Goal: Information Seeking & Learning: Learn about a topic

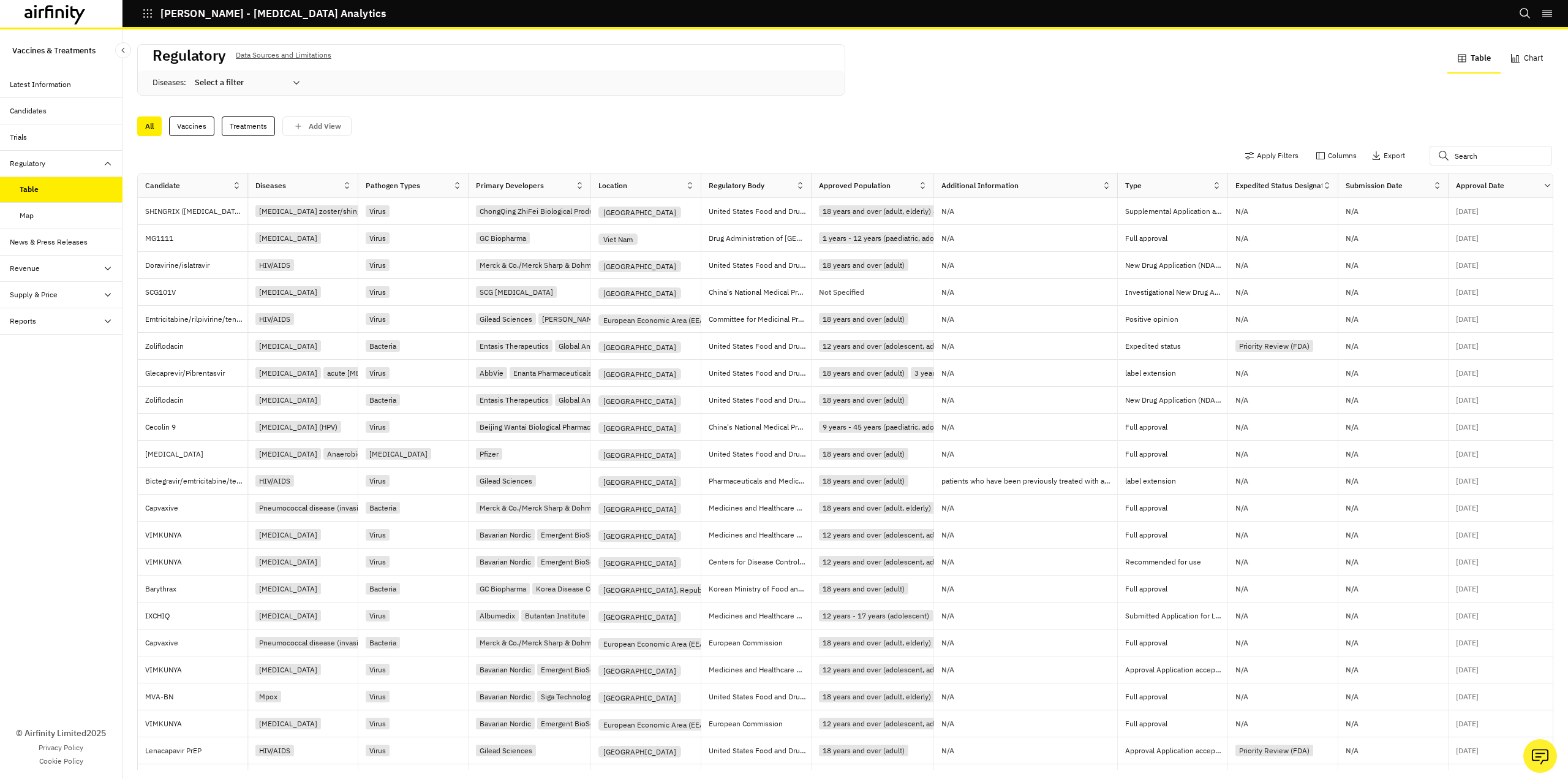
click at [448, 186] on div "Pathogen Types" at bounding box center [405, 186] width 94 height 15
click at [458, 184] on icon at bounding box center [457, 185] width 9 height 9
click at [350, 184] on icon at bounding box center [346, 185] width 9 height 9
click at [291, 244] on div "Sort Ascending" at bounding box center [294, 242] width 125 height 28
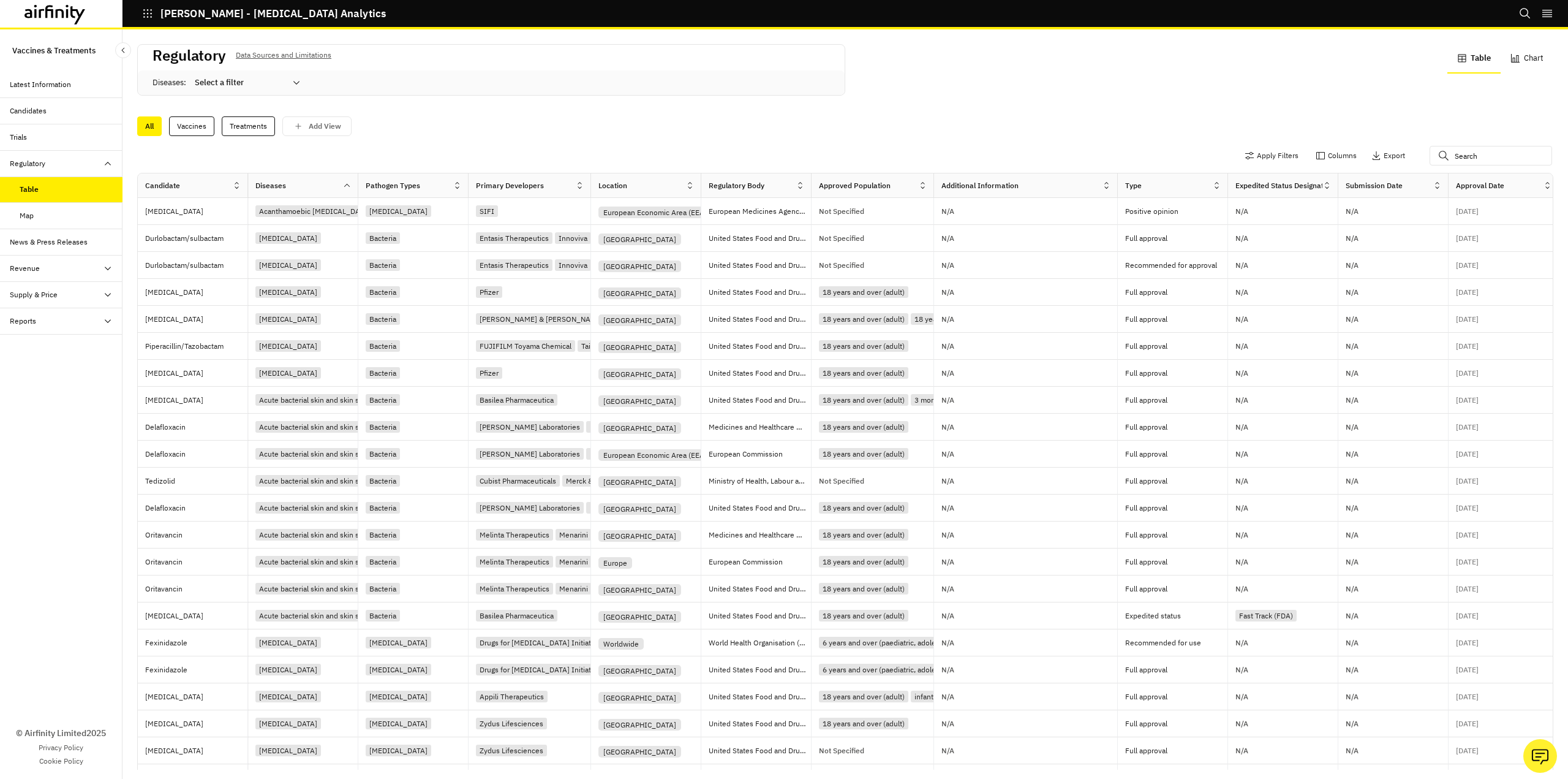
scroll to position [32, 0]
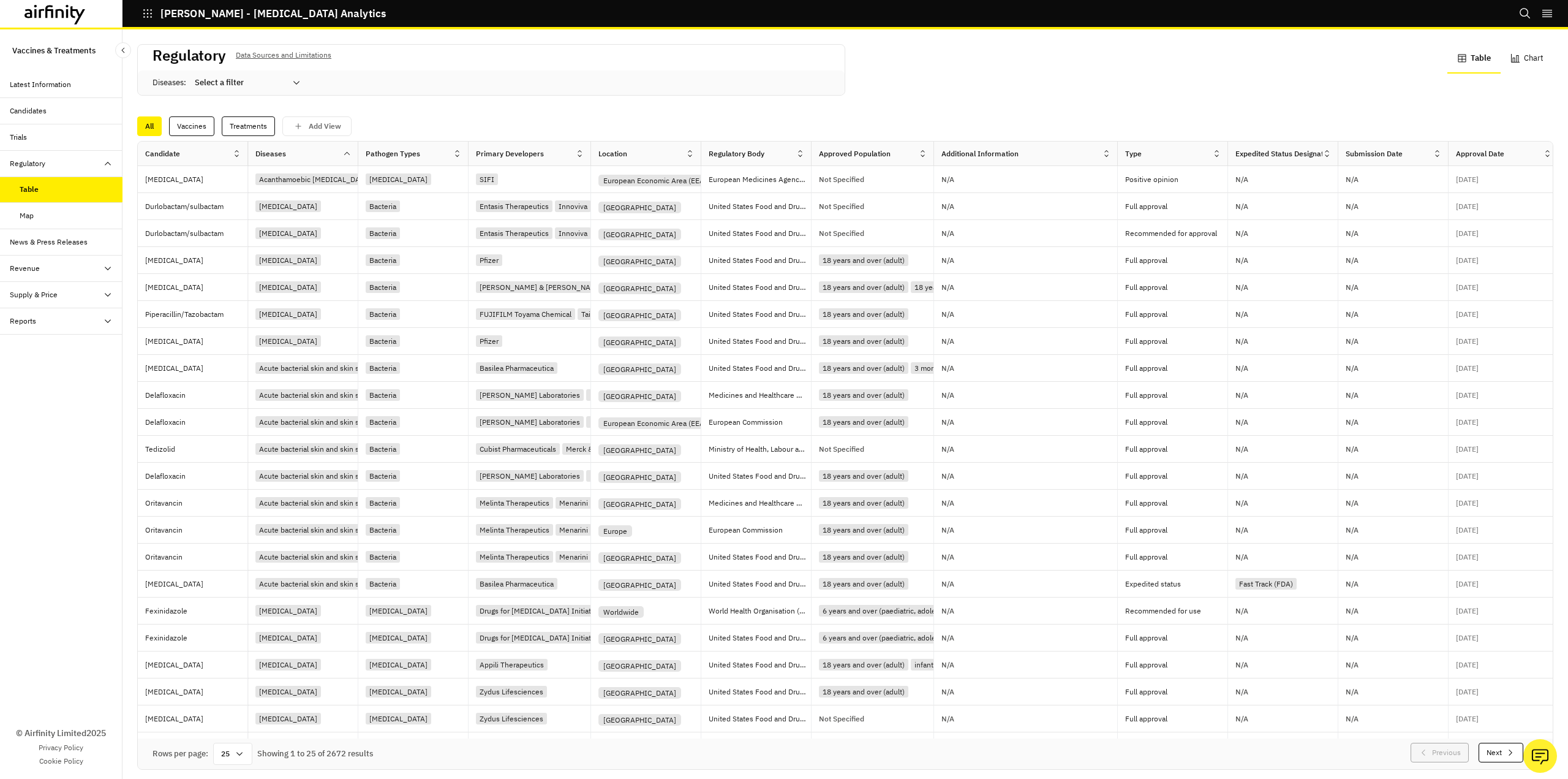
click at [237, 749] on icon at bounding box center [240, 754] width 10 height 10
click at [242, 570] on div "100" at bounding box center [233, 573] width 35 height 28
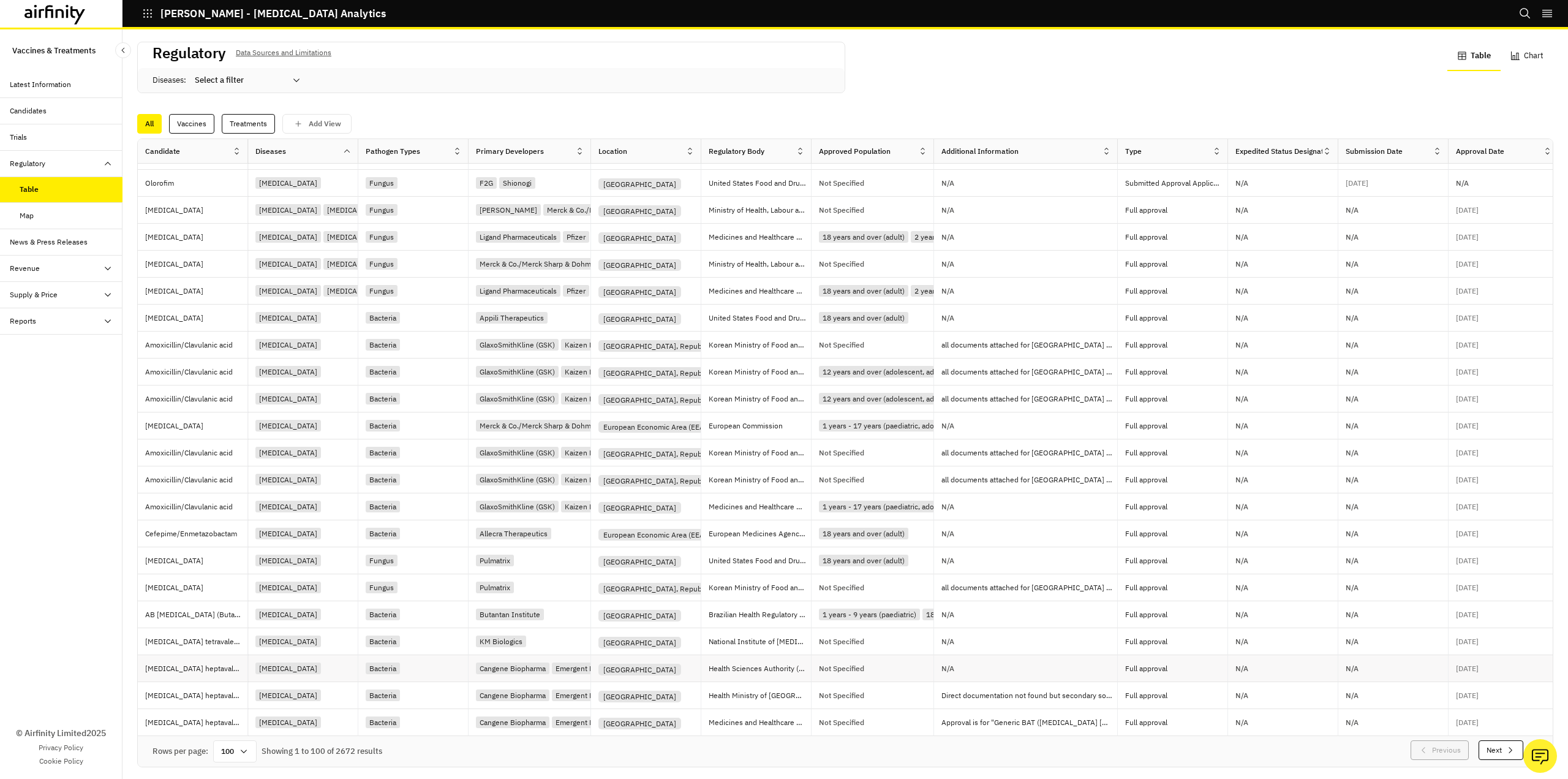
scroll to position [3, 0]
click at [1483, 740] on button "Next" at bounding box center [1501, 750] width 45 height 20
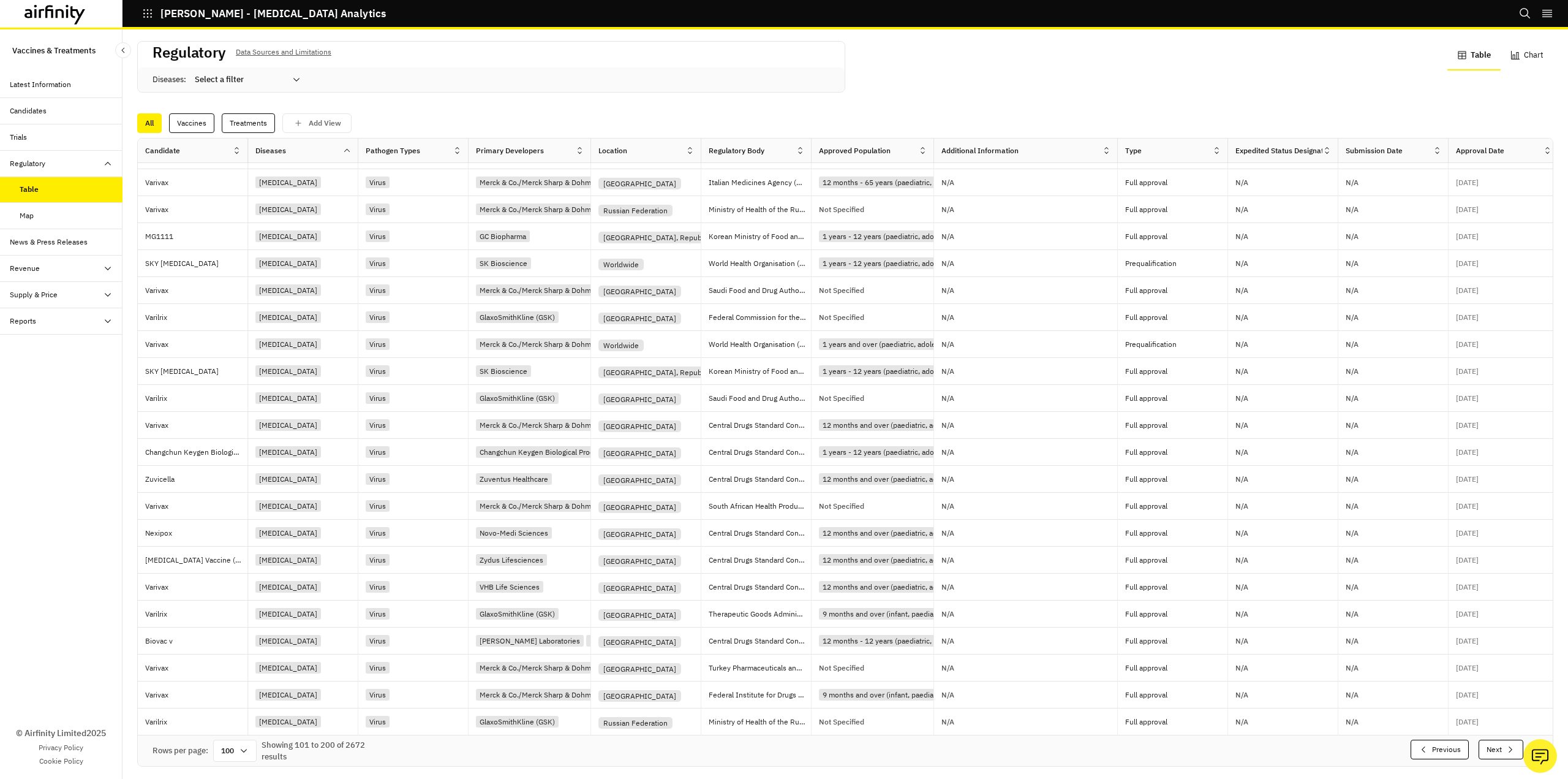
click at [1506, 745] on icon "button" at bounding box center [1511, 750] width 10 height 10
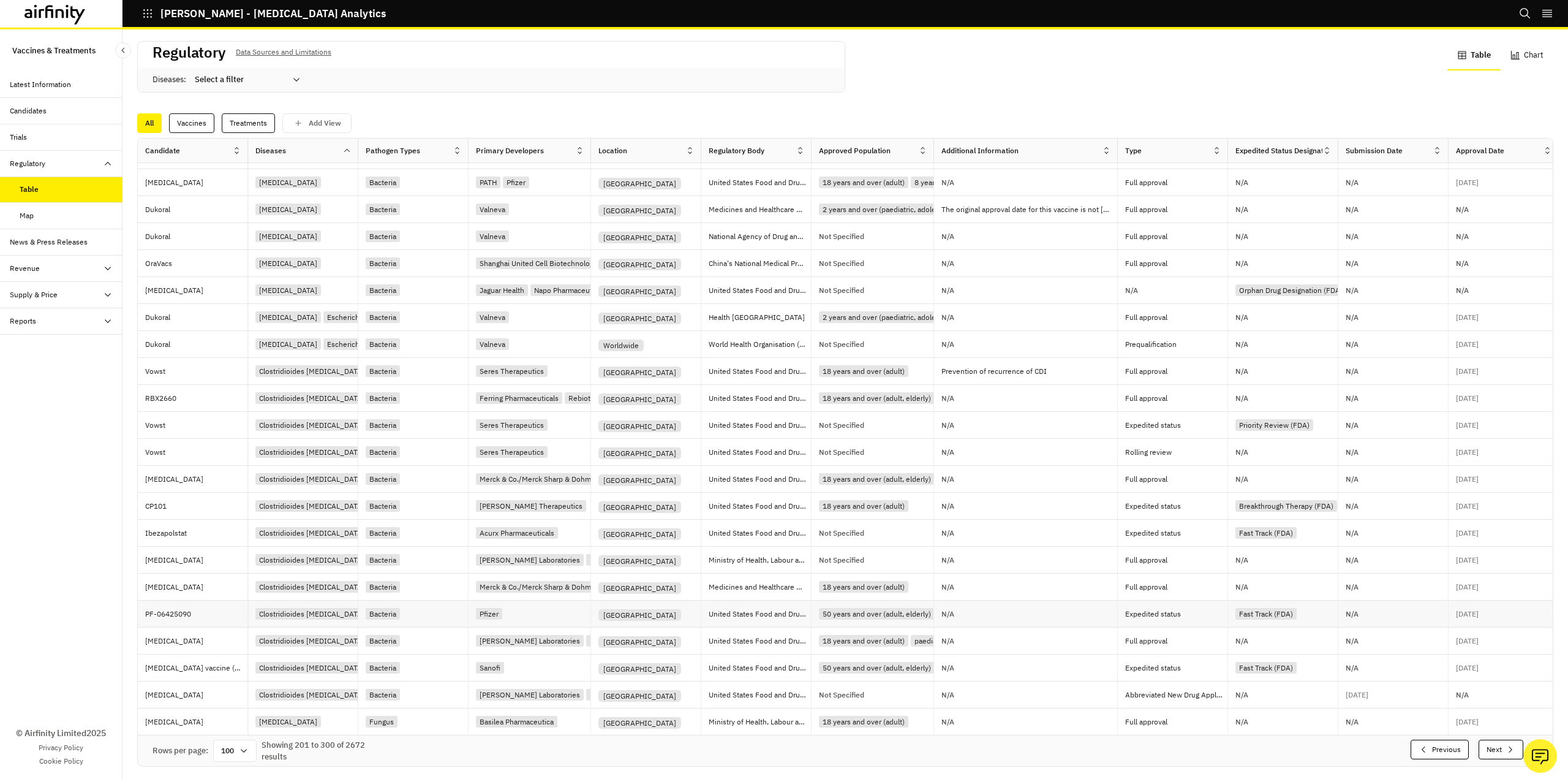
click at [500, 608] on div "Pfizer" at bounding box center [489, 614] width 26 height 11
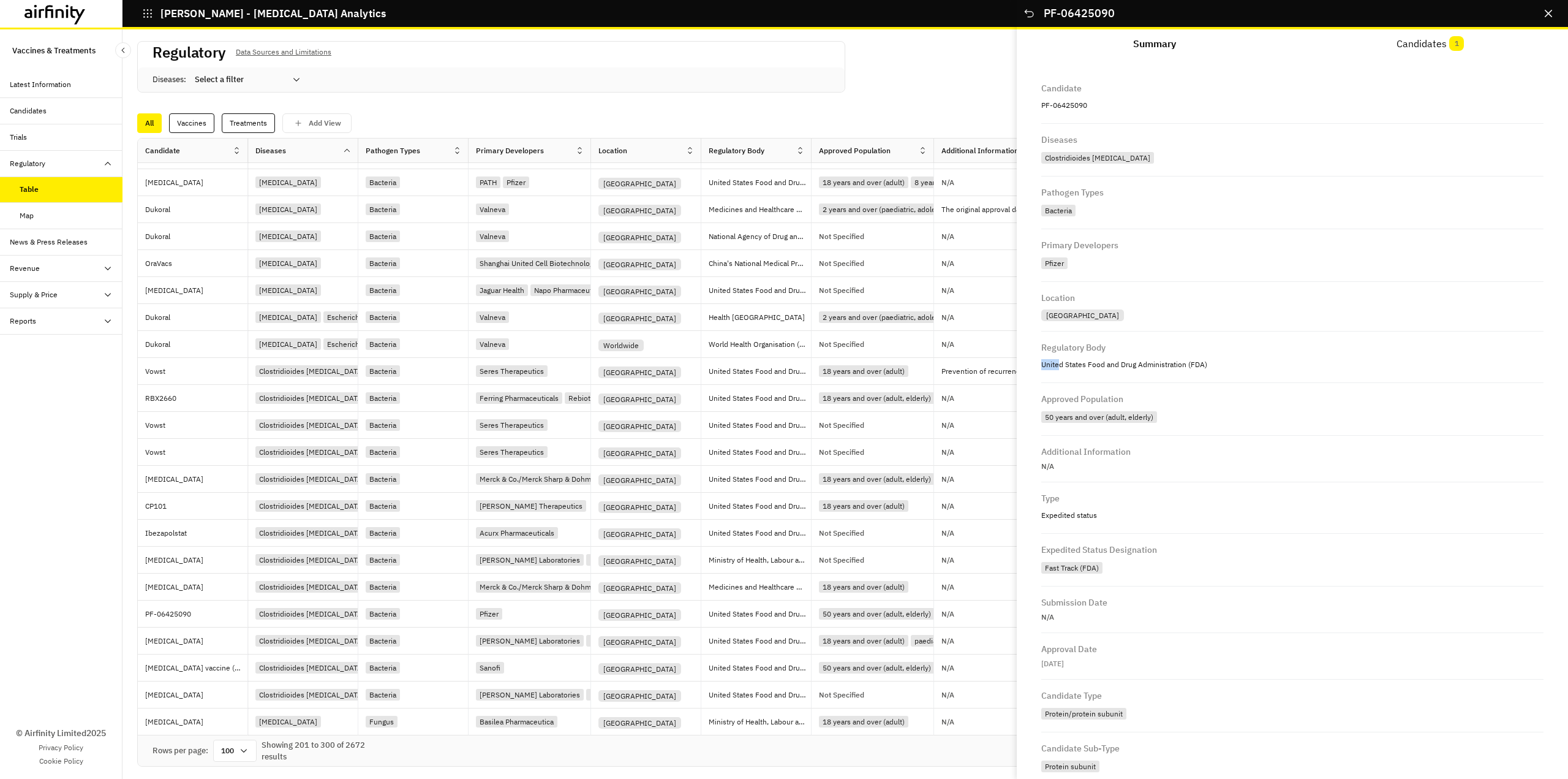
drag, startPoint x: 1058, startPoint y: 362, endPoint x: 1162, endPoint y: 353, distance: 104.4
click at [1162, 353] on div "Regulatory Body United States Food and Drug Administration (FDA)" at bounding box center [1292, 357] width 502 height 52
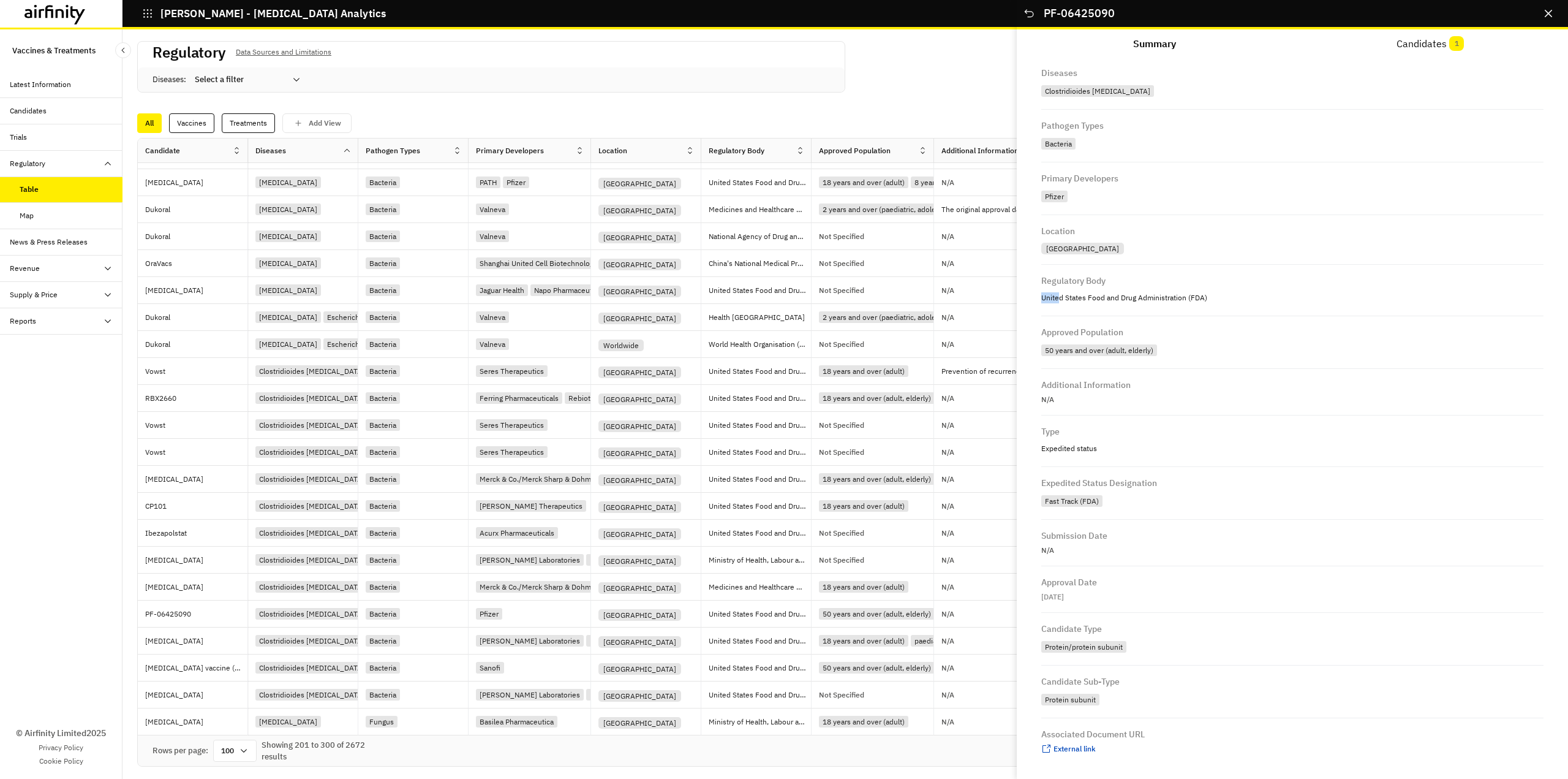
scroll to position [67, 0]
click at [1077, 747] on span "External link" at bounding box center [1075, 747] width 43 height 9
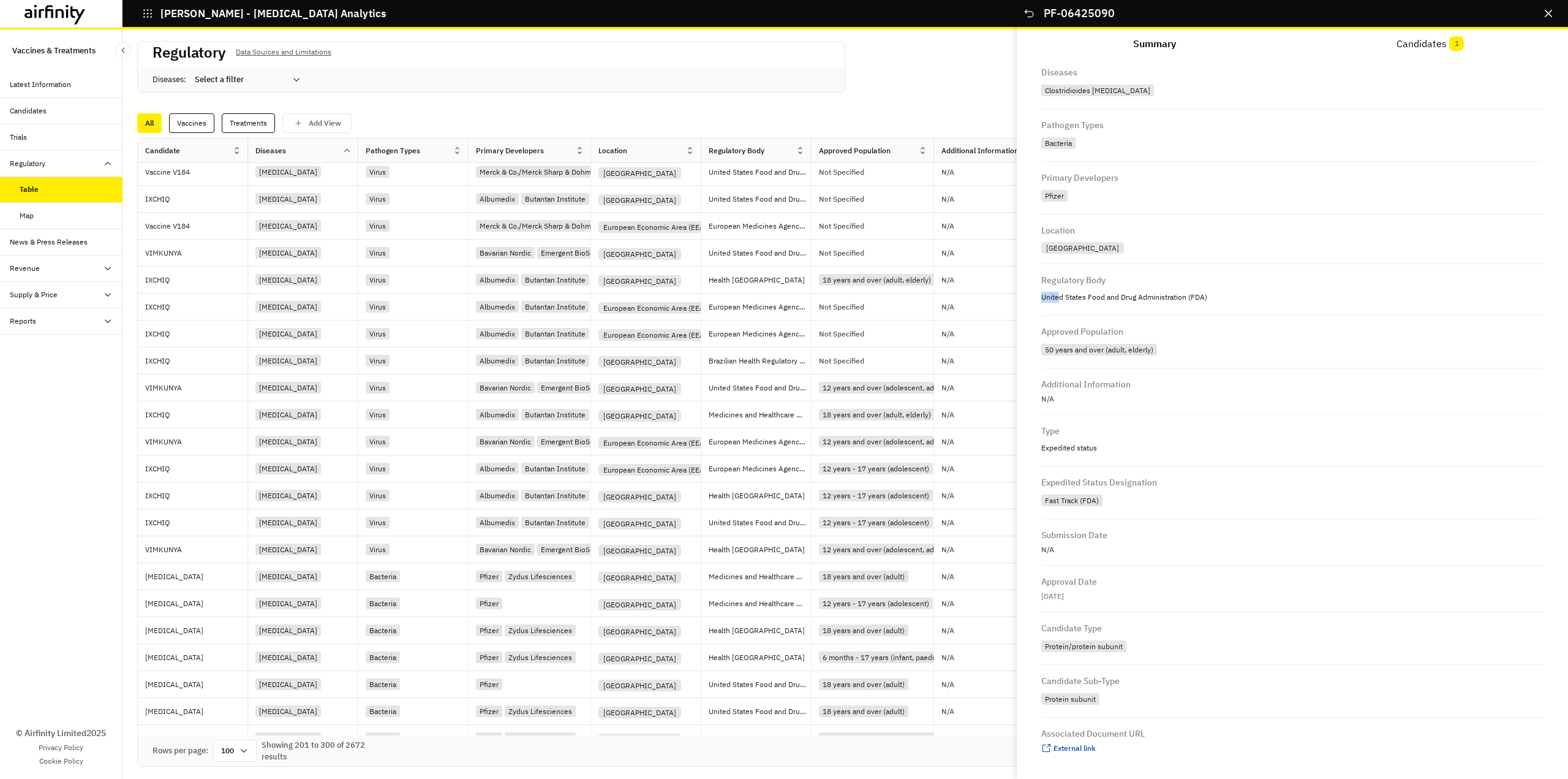
scroll to position [981, 0]
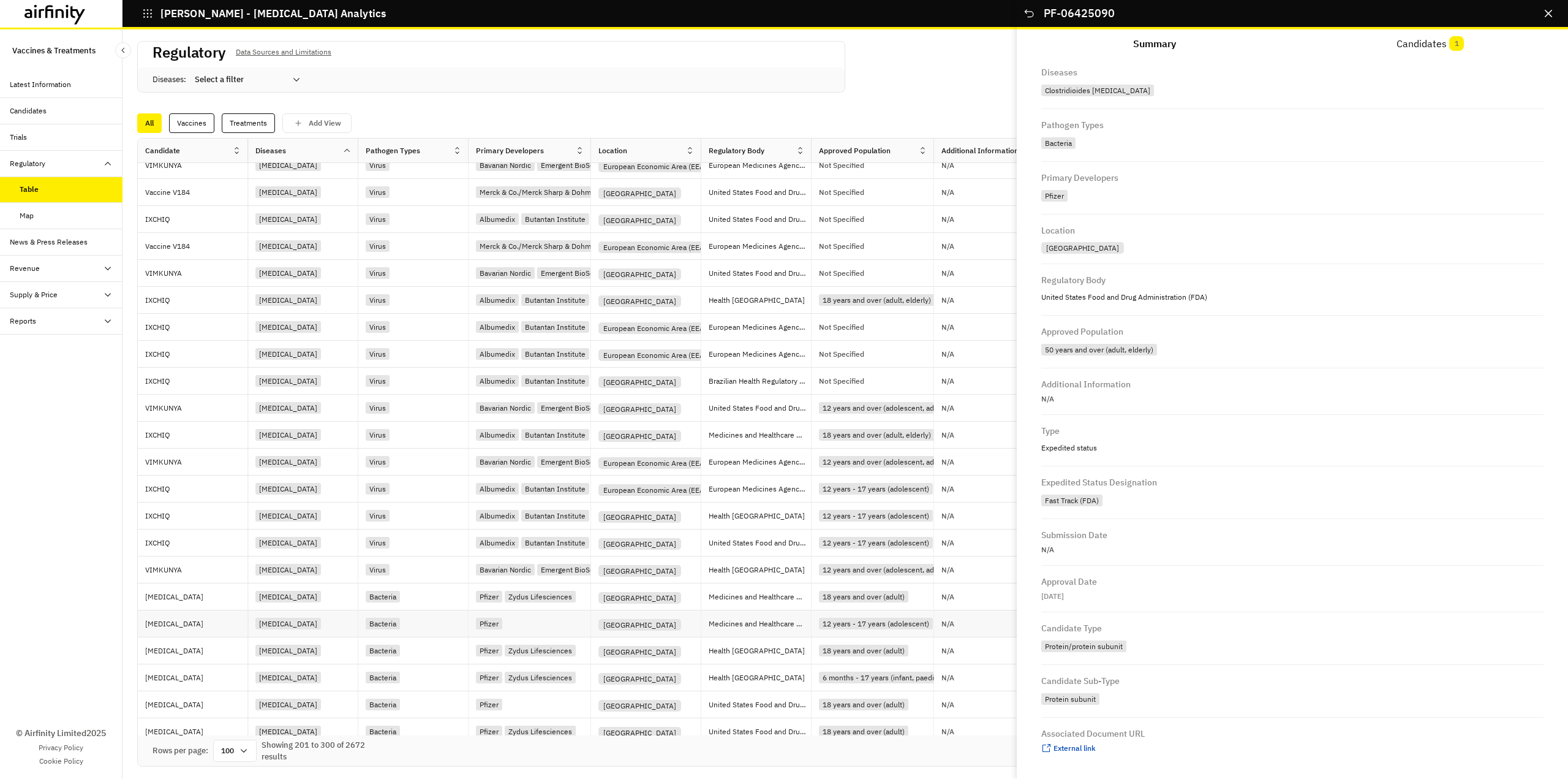
click at [184, 624] on p "Doxycycline" at bounding box center [196, 623] width 102 height 12
drag, startPoint x: 1083, startPoint y: 644, endPoint x: 1165, endPoint y: 627, distance: 83.7
click at [1165, 627] on div "Candidate Type Small molecule antibacterial" at bounding box center [1292, 638] width 502 height 52
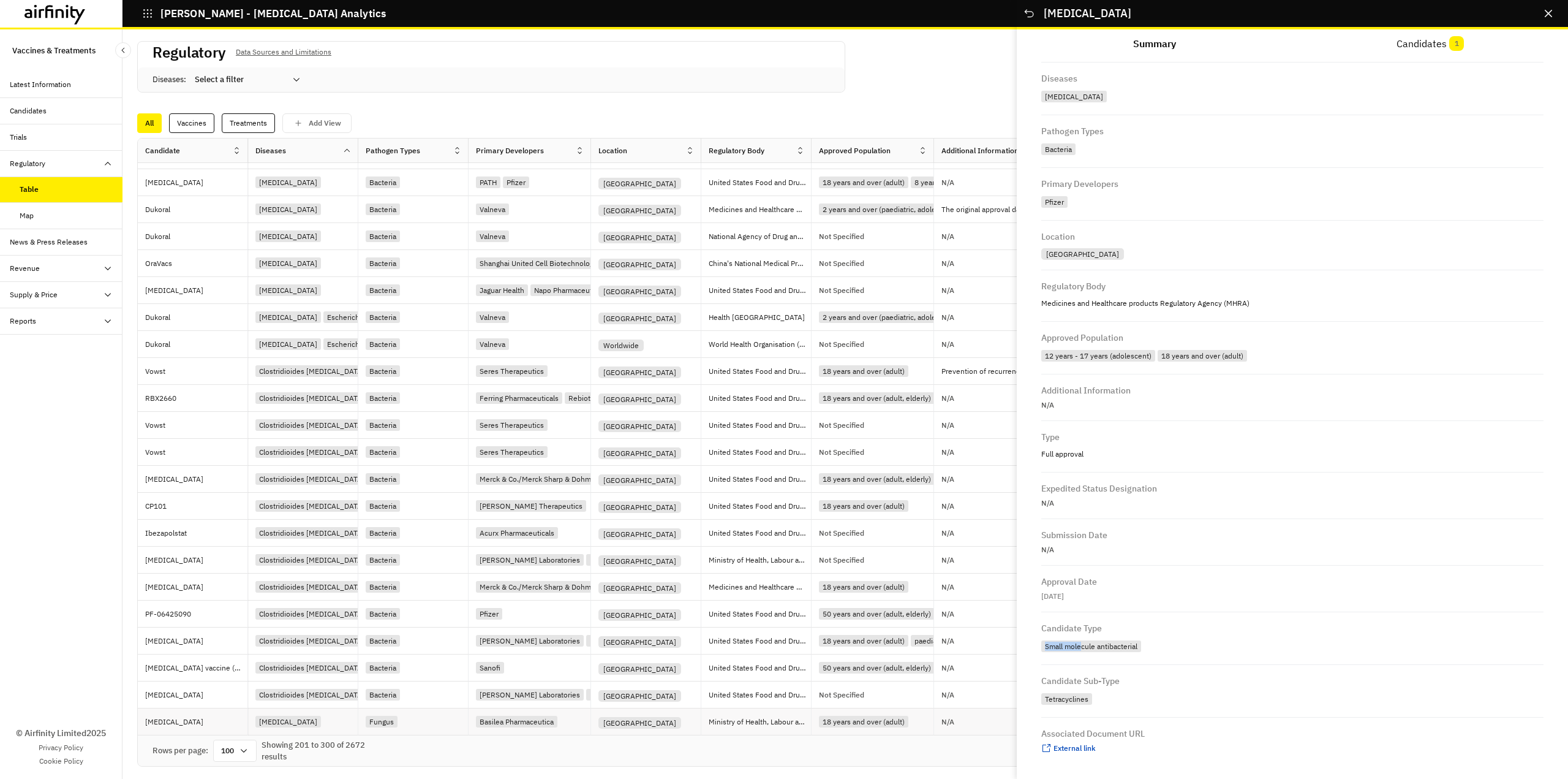
scroll to position [2146, 0]
click at [186, 608] on p "PF-06425090" at bounding box center [196, 614] width 102 height 12
drag, startPoint x: 1071, startPoint y: 494, endPoint x: 1158, endPoint y: 498, distance: 87.1
click at [1158, 498] on div "Fast Track (FDA)" at bounding box center [1292, 500] width 502 height 17
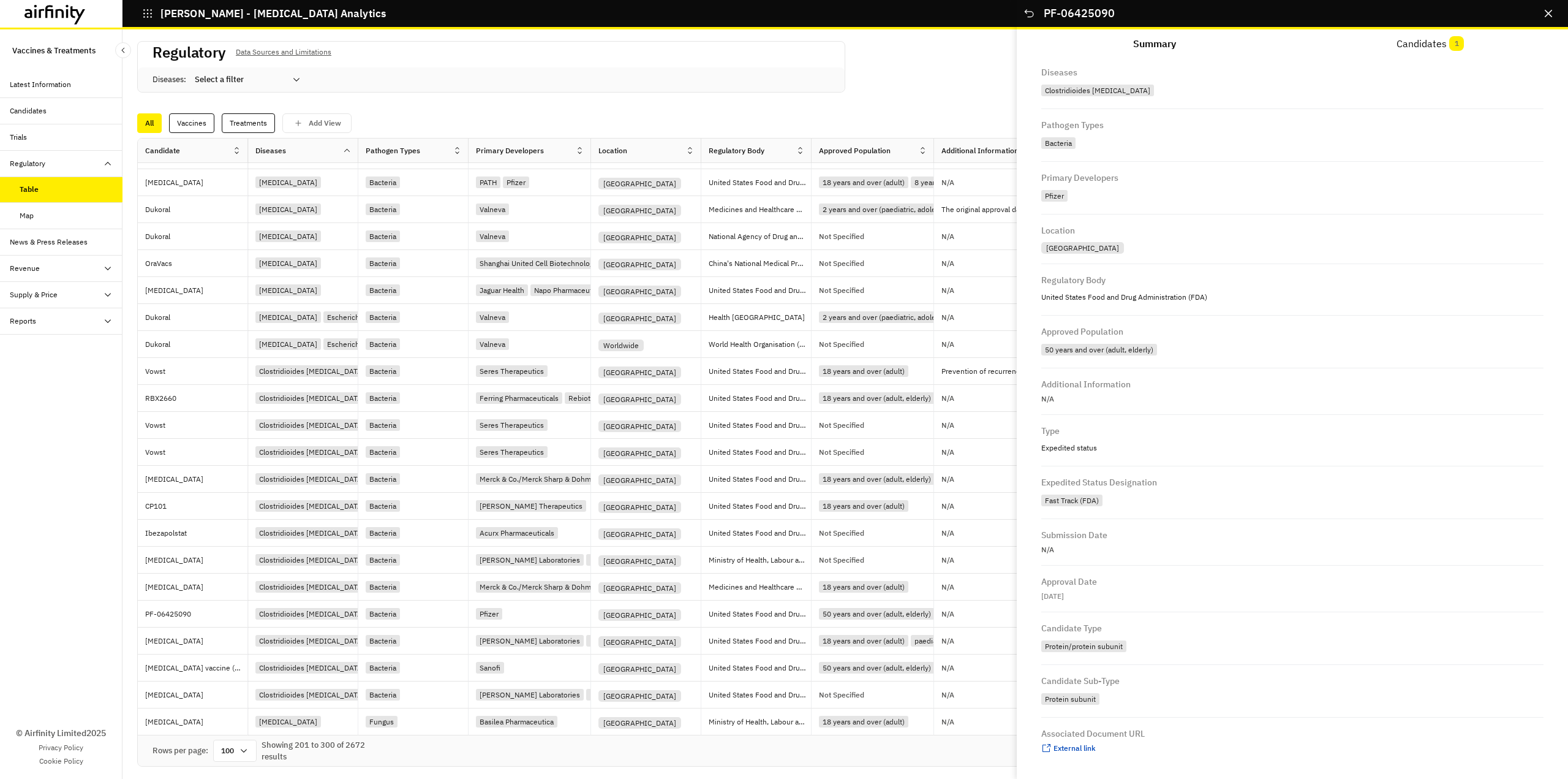
click at [1232, 509] on div "Expedited Status Designation Fast Track (FDA)" at bounding box center [1292, 492] width 502 height 52
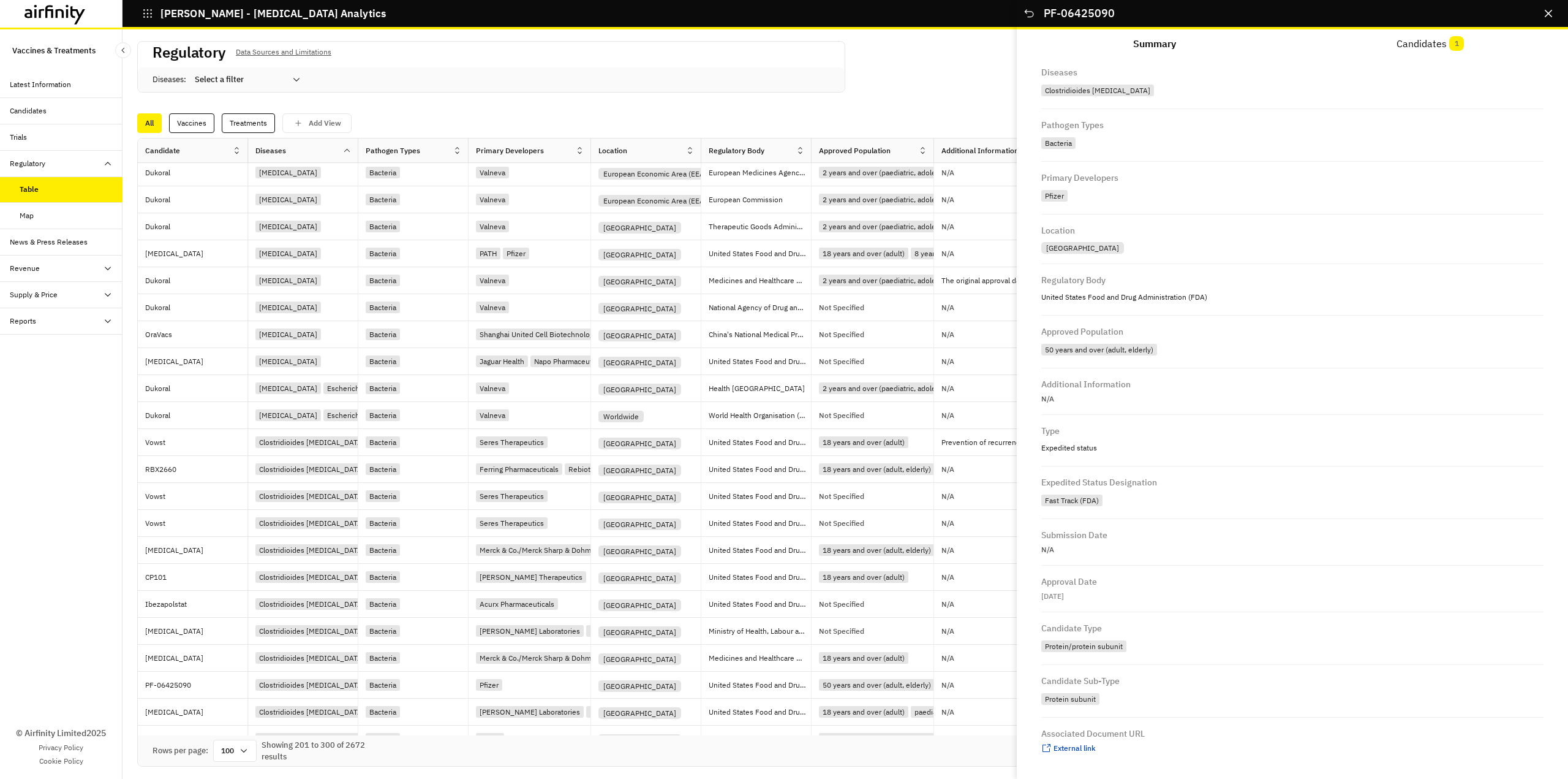
scroll to position [2023, 0]
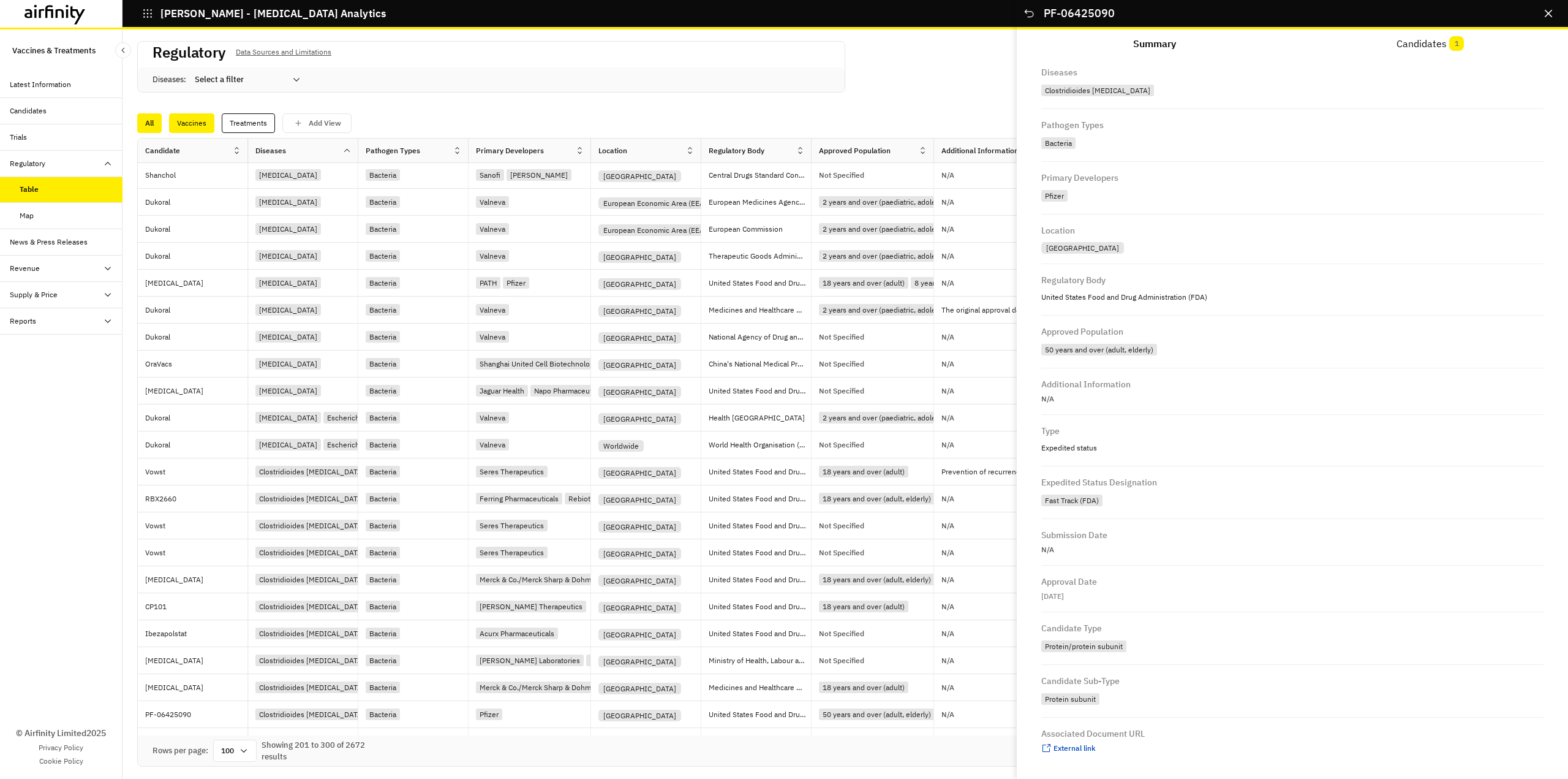
click at [196, 119] on div "Vaccines" at bounding box center [191, 123] width 45 height 20
click at [197, 119] on div "Vaccines" at bounding box center [192, 123] width 47 height 20
click at [266, 125] on div "Treatments" at bounding box center [249, 123] width 53 height 20
click at [180, 126] on div "Vaccines" at bounding box center [191, 123] width 45 height 20
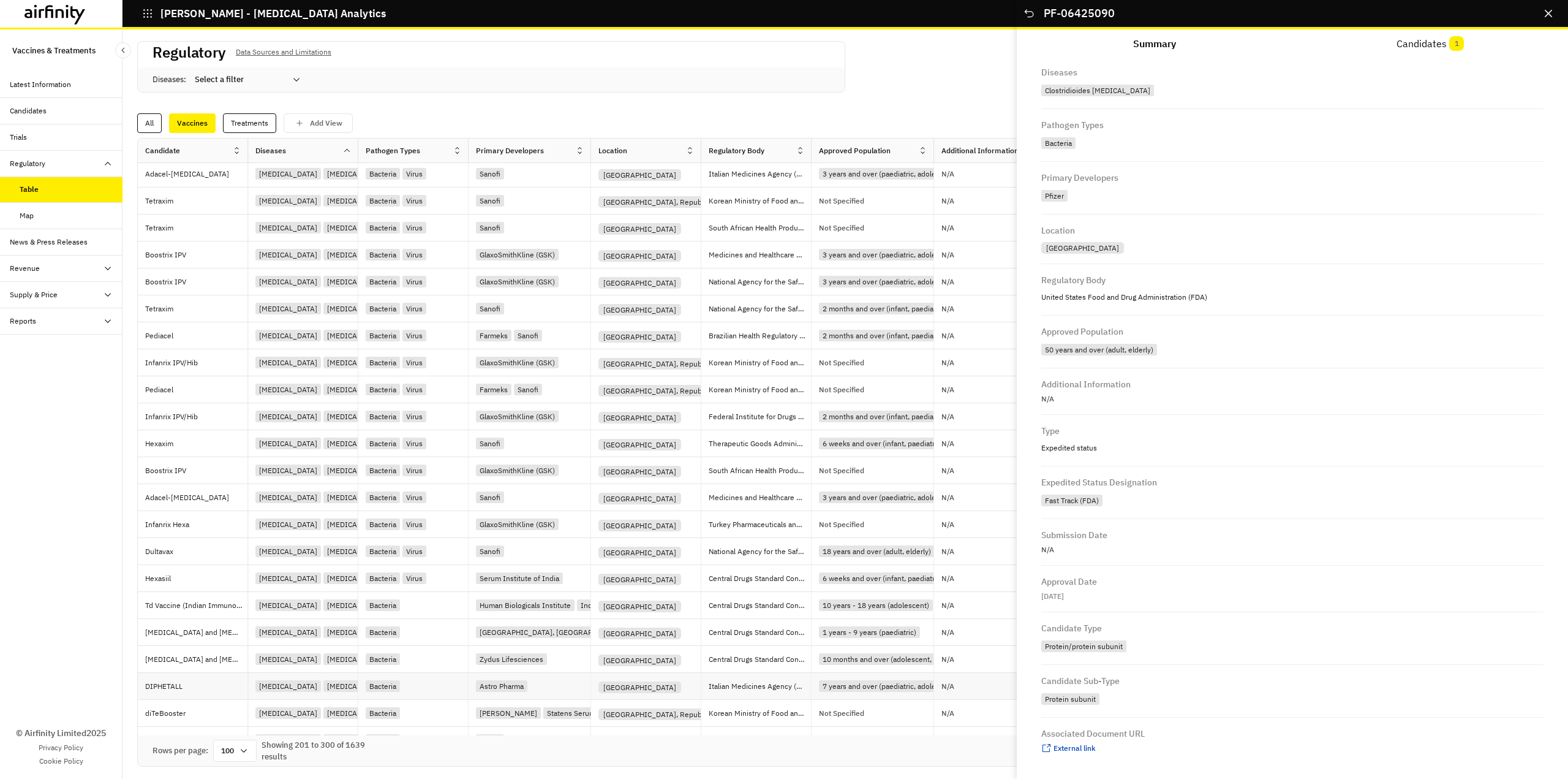
scroll to position [0, 0]
drag, startPoint x: 1547, startPoint y: 8, endPoint x: 1563, endPoint y: 20, distance: 20.0
click at [1563, 20] on div "PF-06425090 …" at bounding box center [1292, 15] width 551 height 29
click at [1433, 43] on button "Candidates 1" at bounding box center [1430, 44] width 276 height 29
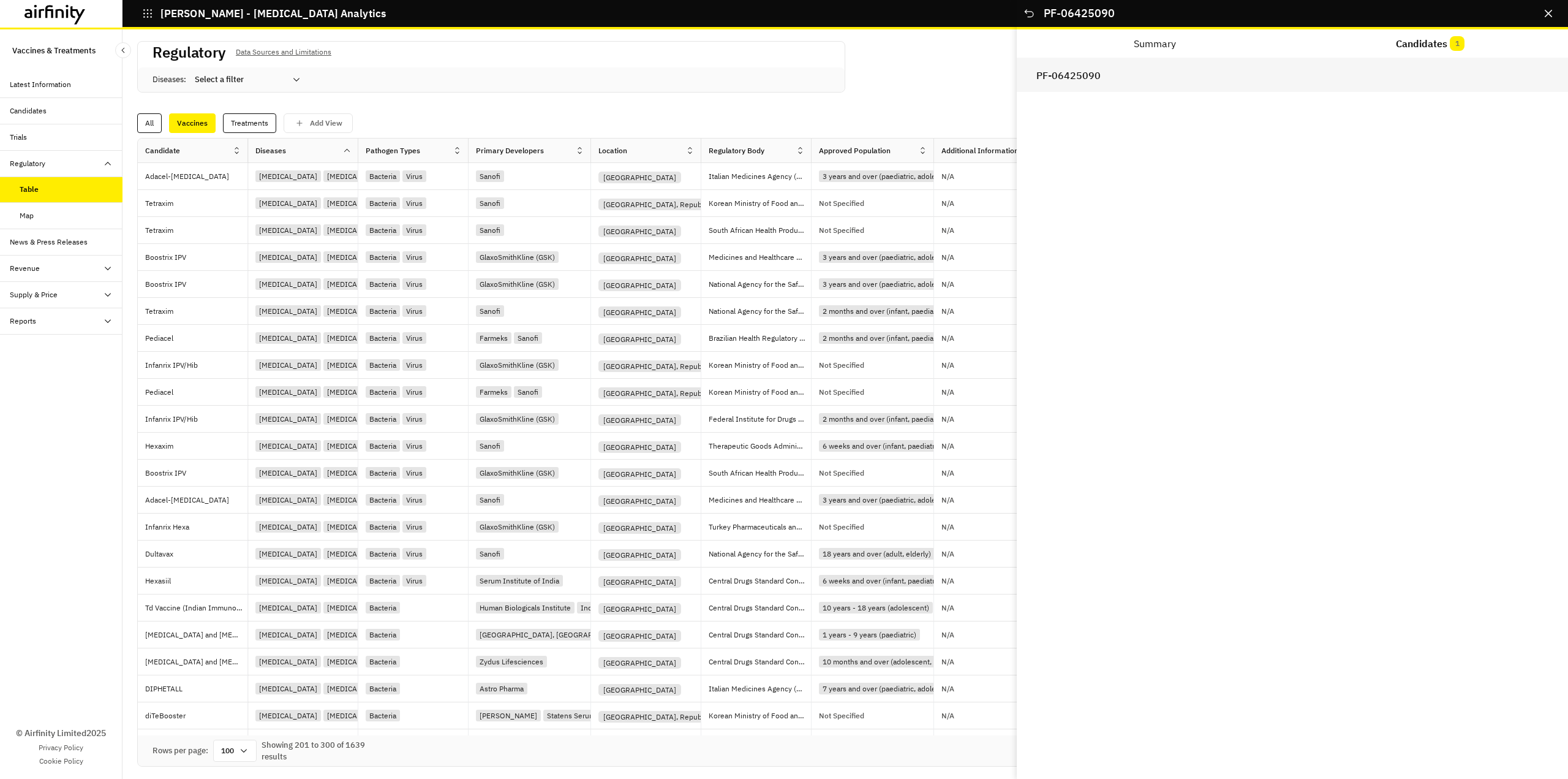
click at [1051, 81] on h2 "PF-06425090" at bounding box center [1292, 75] width 512 height 11
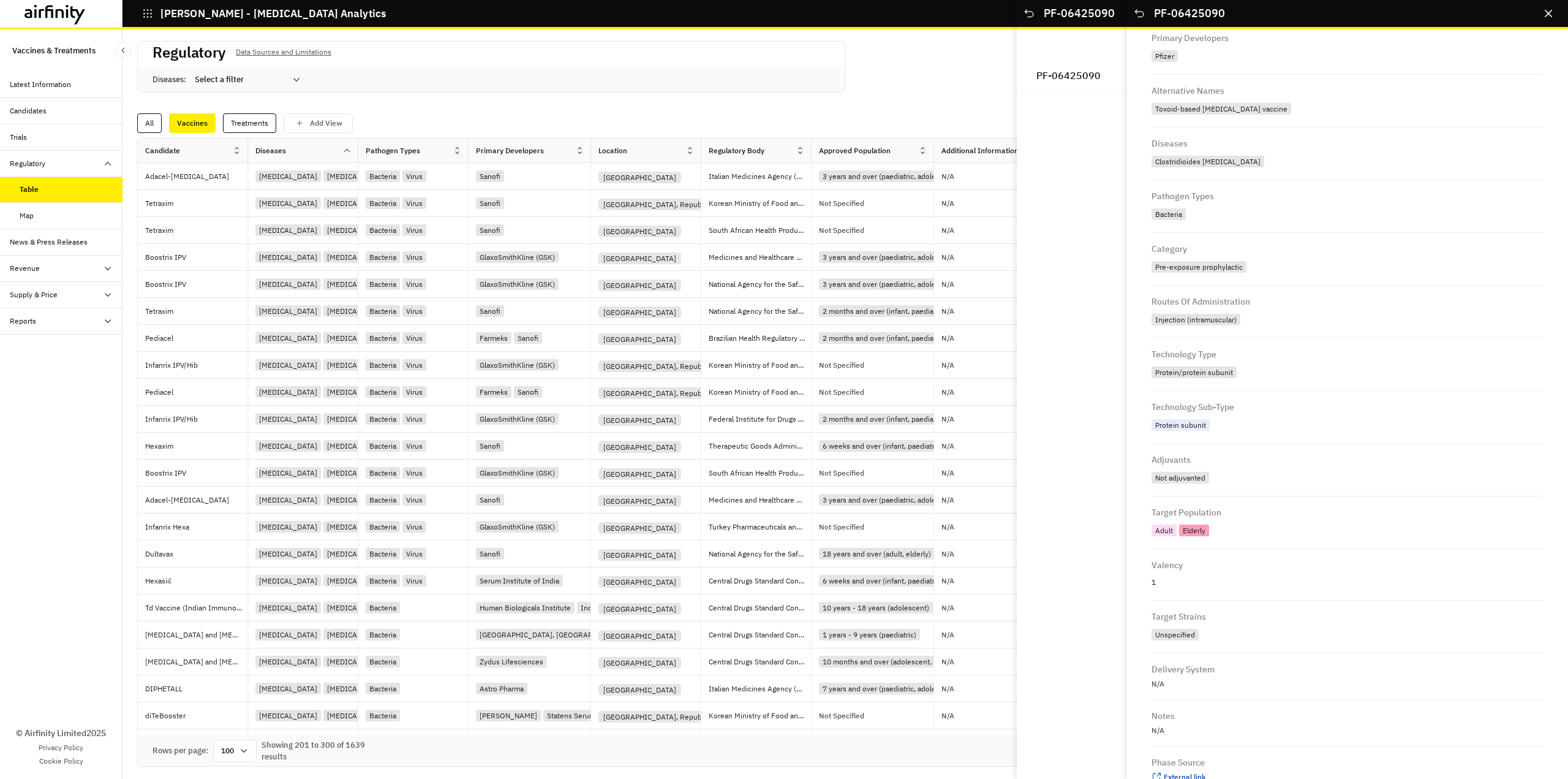
scroll to position [103, 0]
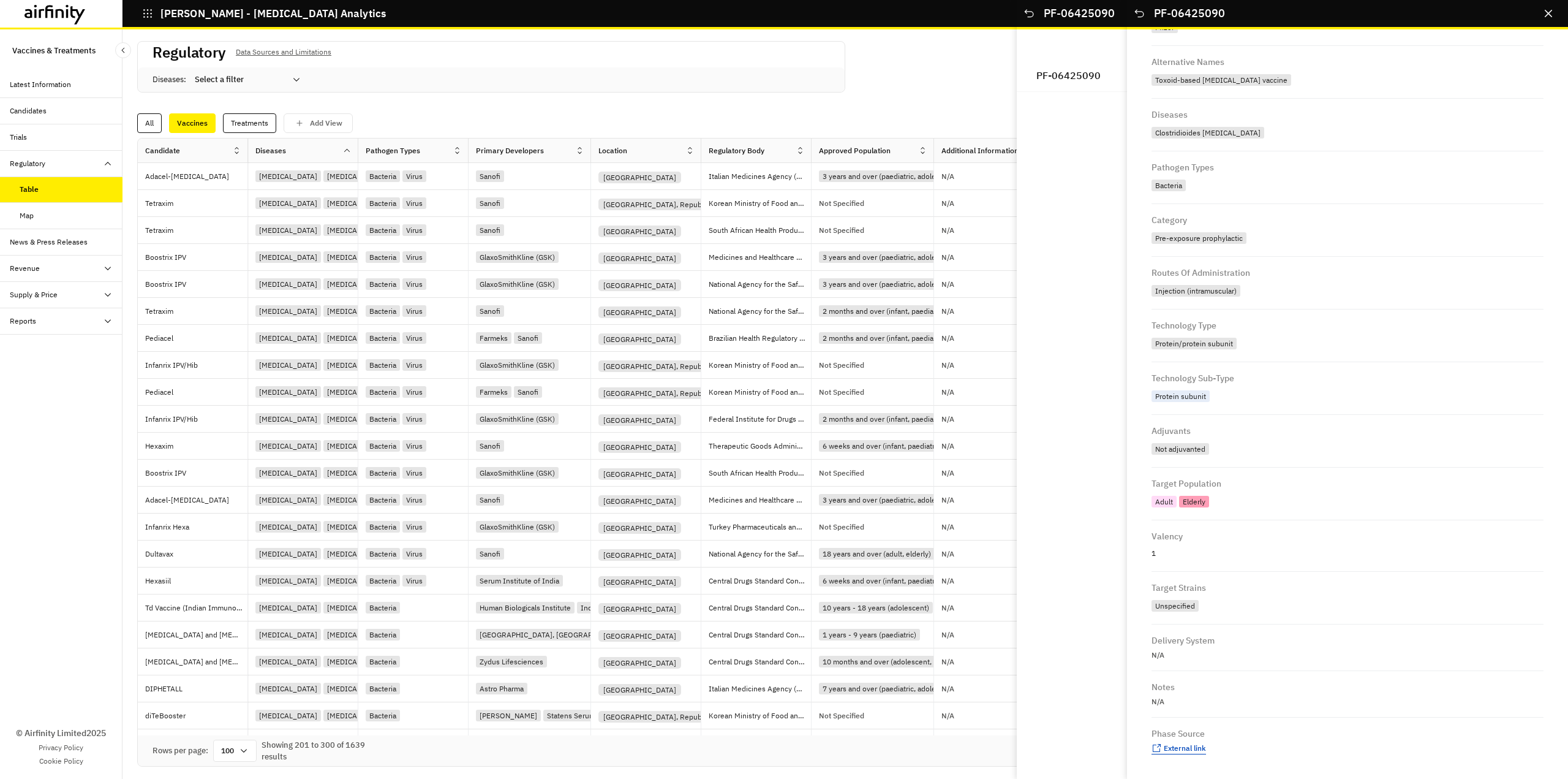
click at [1195, 750] on span "External link" at bounding box center [1185, 747] width 43 height 9
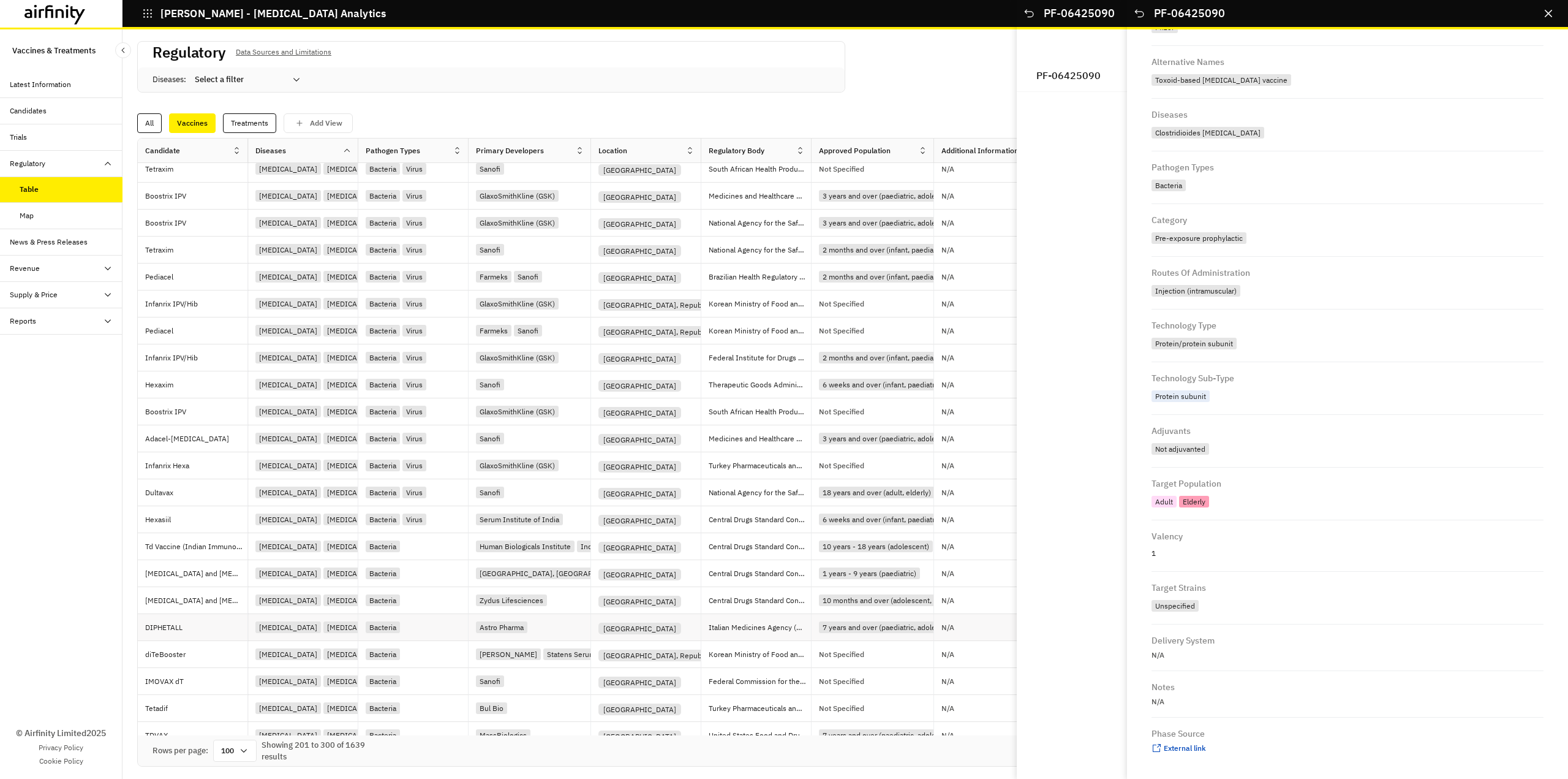
scroll to position [123, 0]
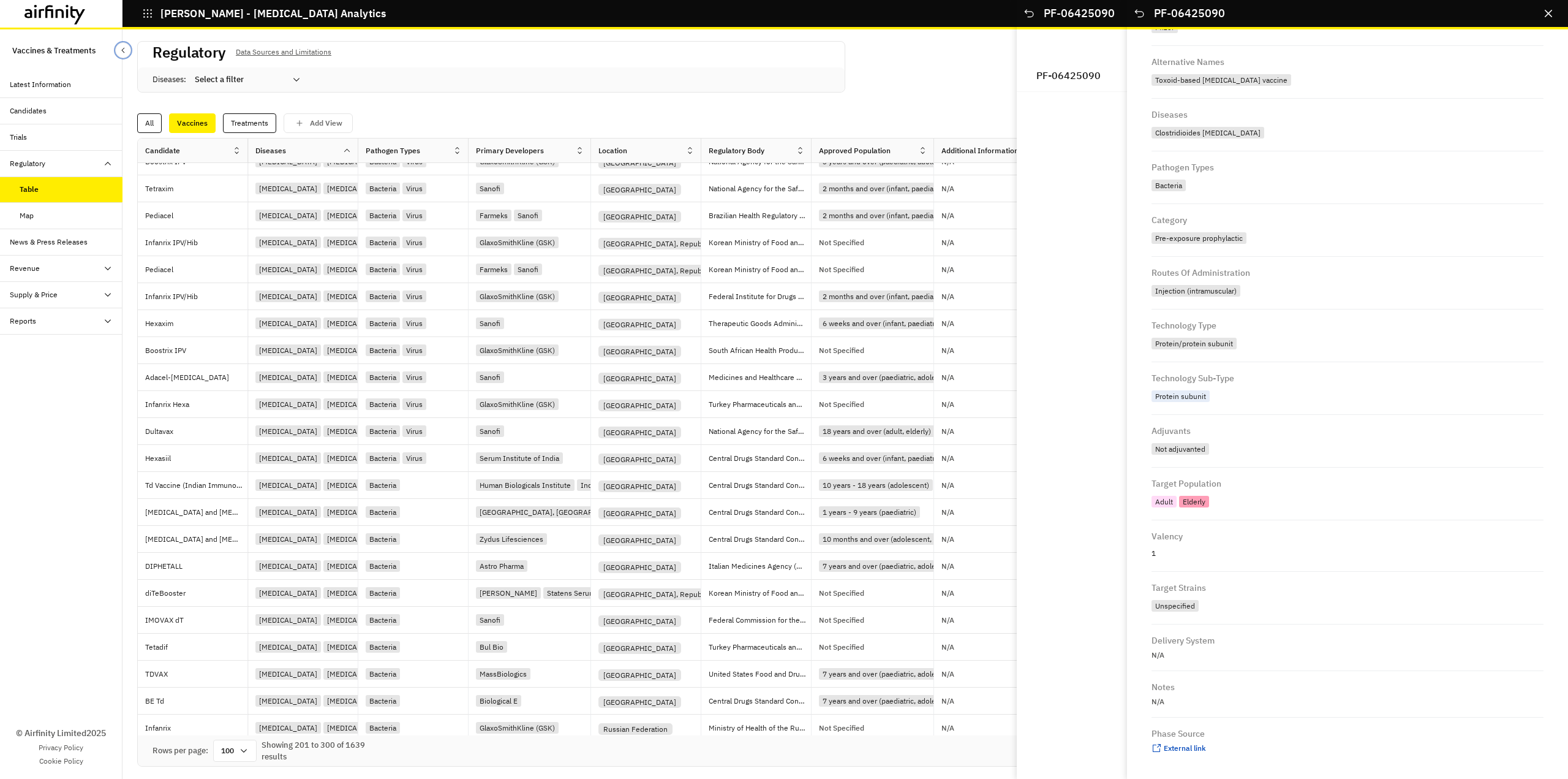
click at [128, 47] on button "Close Sidebar" at bounding box center [123, 50] width 16 height 16
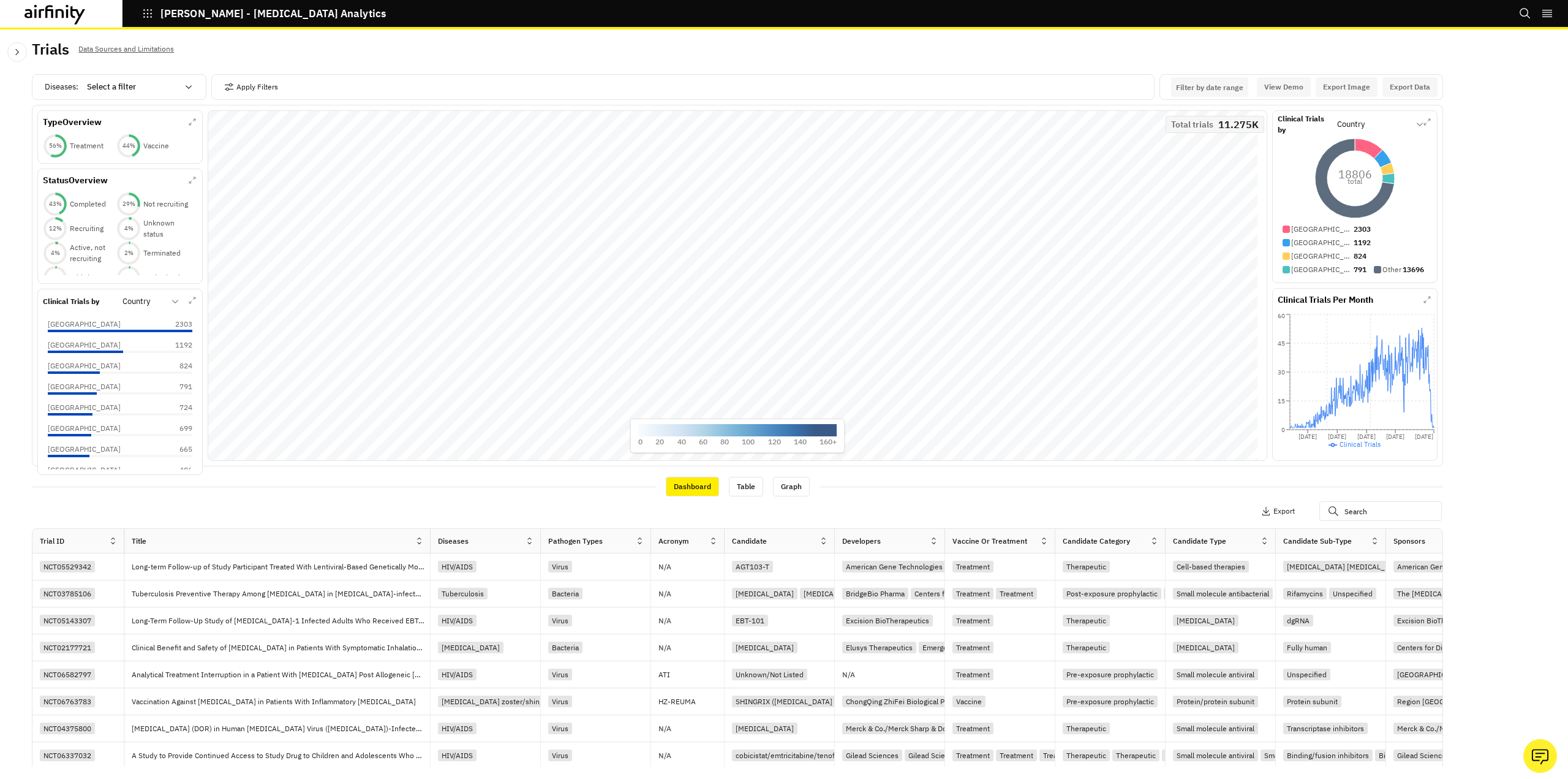
click at [56, 7] on icon at bounding box center [55, 15] width 61 height 20
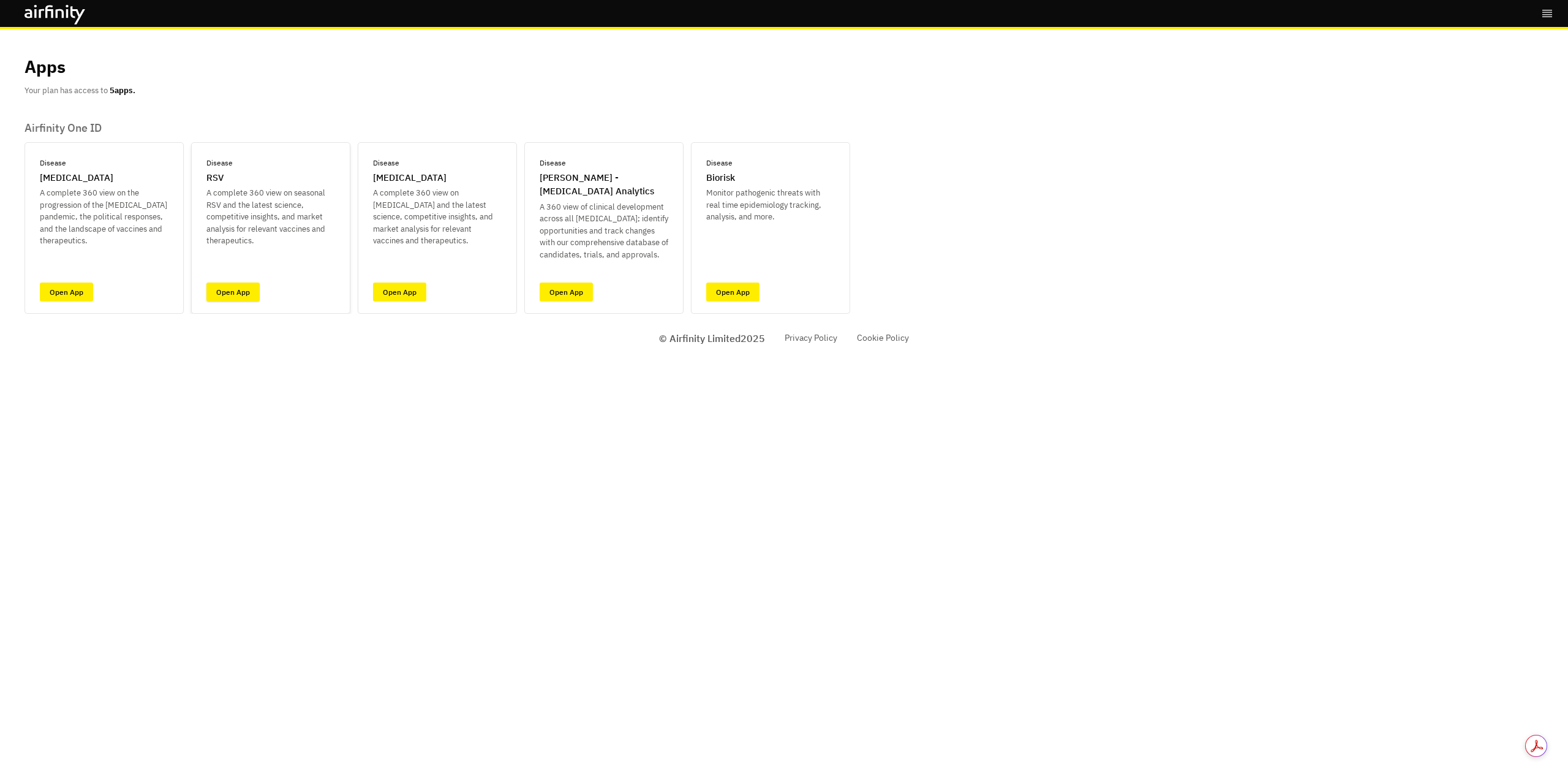
click at [241, 297] on link "Open App" at bounding box center [233, 292] width 53 height 19
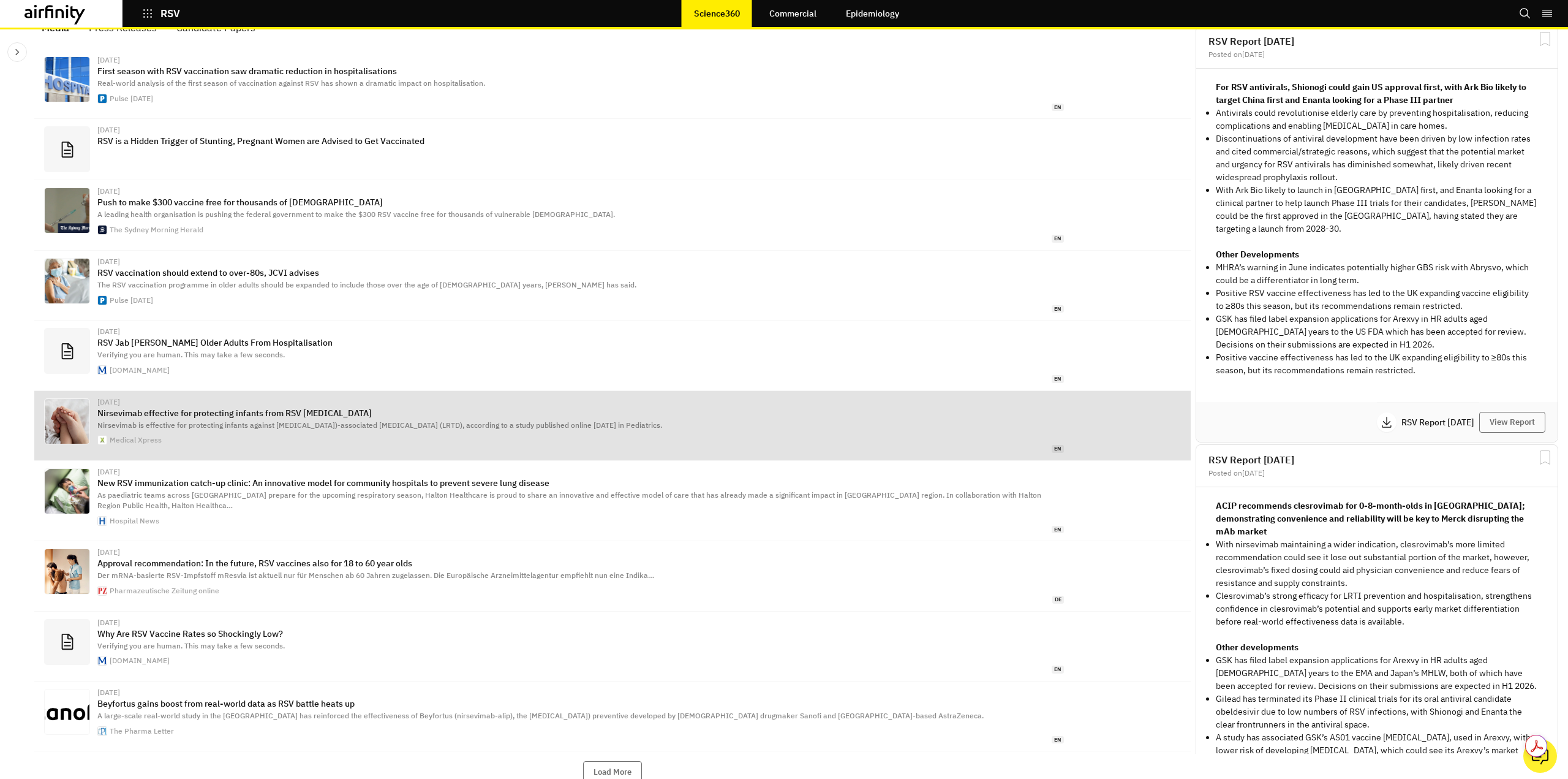
scroll to position [61, 0]
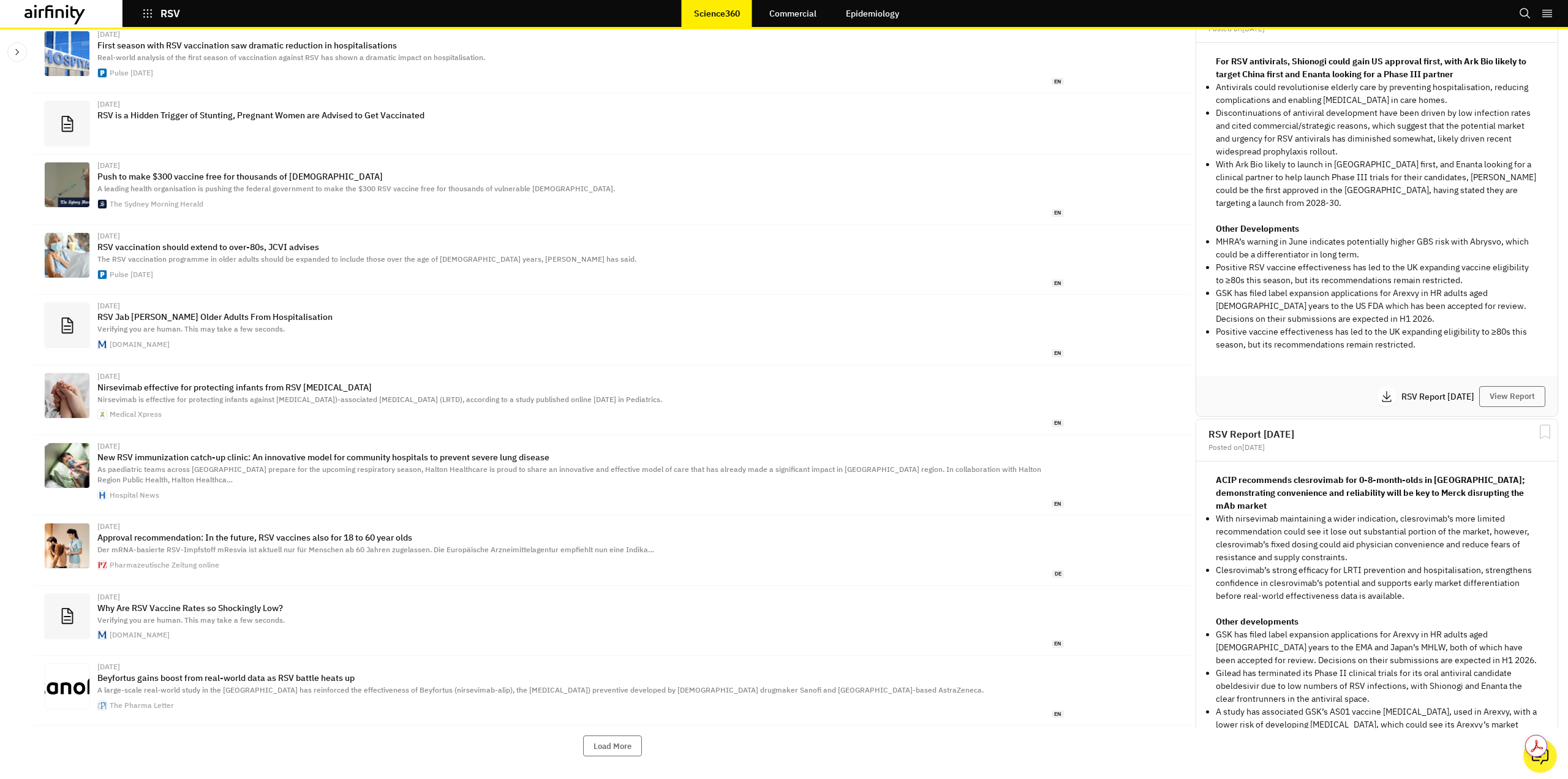
click at [798, 13] on link "Commercial" at bounding box center [793, 14] width 72 height 29
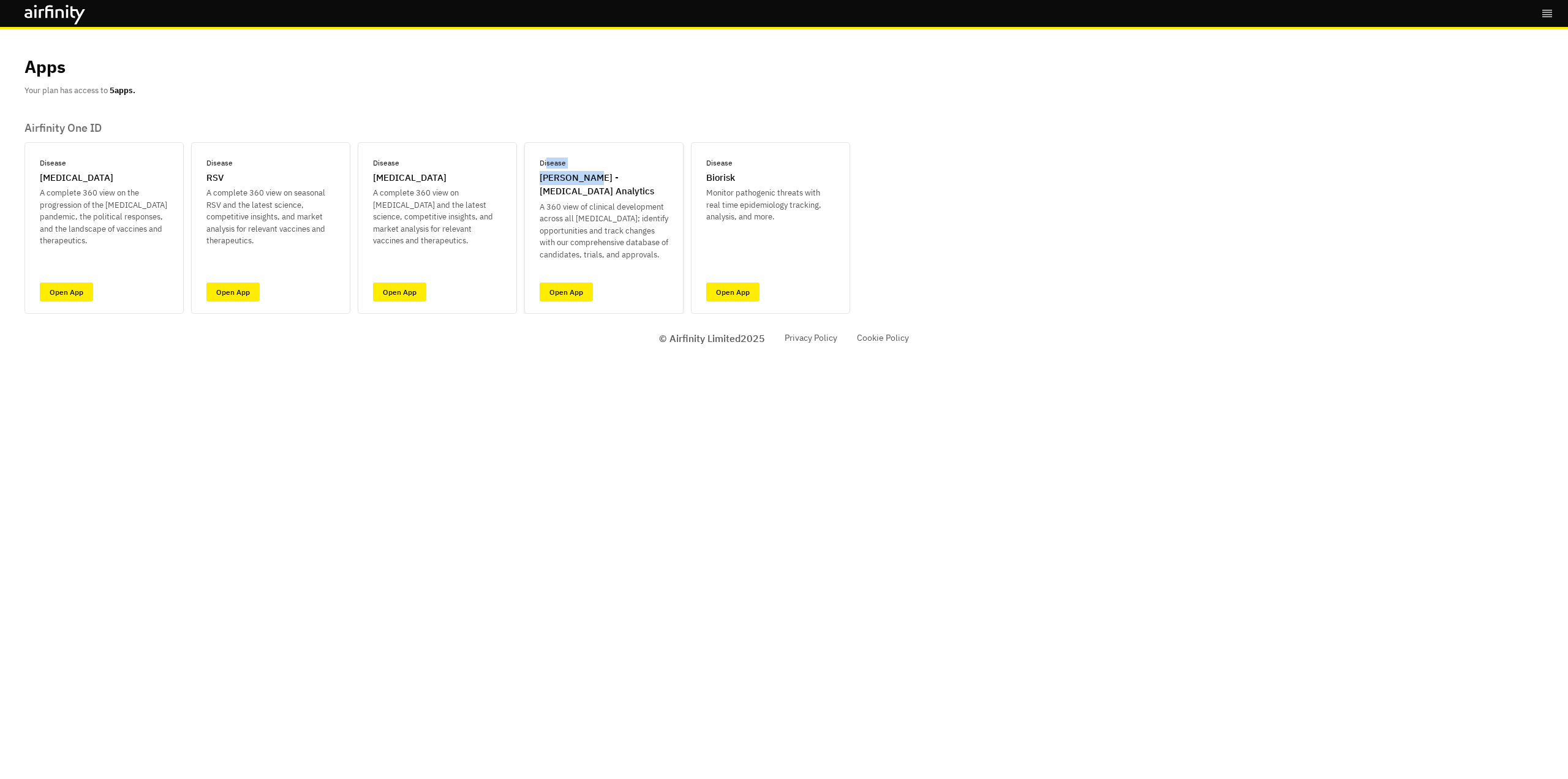
drag, startPoint x: 547, startPoint y: 169, endPoint x: 597, endPoint y: 221, distance: 72.1
click at [590, 203] on div "Disease [PERSON_NAME] - [MEDICAL_DATA] Analytics A 360 view of clinical develop…" at bounding box center [603, 209] width 129 height 103
click at [599, 223] on p "A 360 view of clinical development across all [MEDICAL_DATA]; identify opportun…" at bounding box center [603, 230] width 129 height 60
drag, startPoint x: 554, startPoint y: 190, endPoint x: 559, endPoint y: 251, distance: 61.2
click at [556, 220] on div "Disease [PERSON_NAME] - [MEDICAL_DATA] Analytics A 360 view of clinical develop…" at bounding box center [603, 209] width 129 height 103
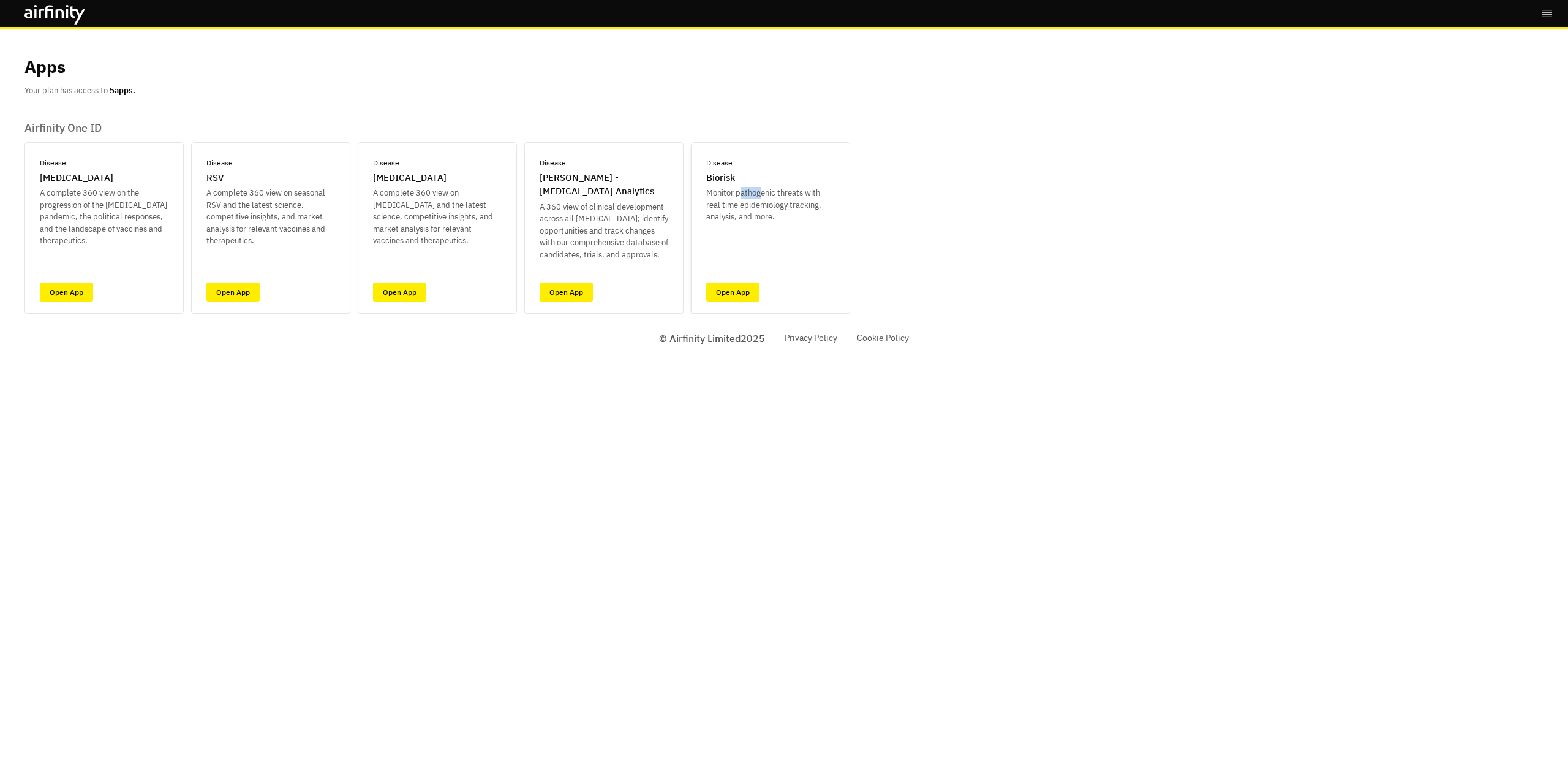
drag, startPoint x: 739, startPoint y: 194, endPoint x: 750, endPoint y: 267, distance: 73.8
click at [760, 203] on p "Monitor pathogenic threats with real time epidemiology tracking, analysis, and …" at bounding box center [770, 205] width 129 height 36
click at [743, 281] on div "Disease Biorisk Monitor pathogenic threats with real time epidemiology tracking…" at bounding box center [770, 228] width 159 height 171
click at [743, 298] on link "Open App" at bounding box center [733, 292] width 53 height 19
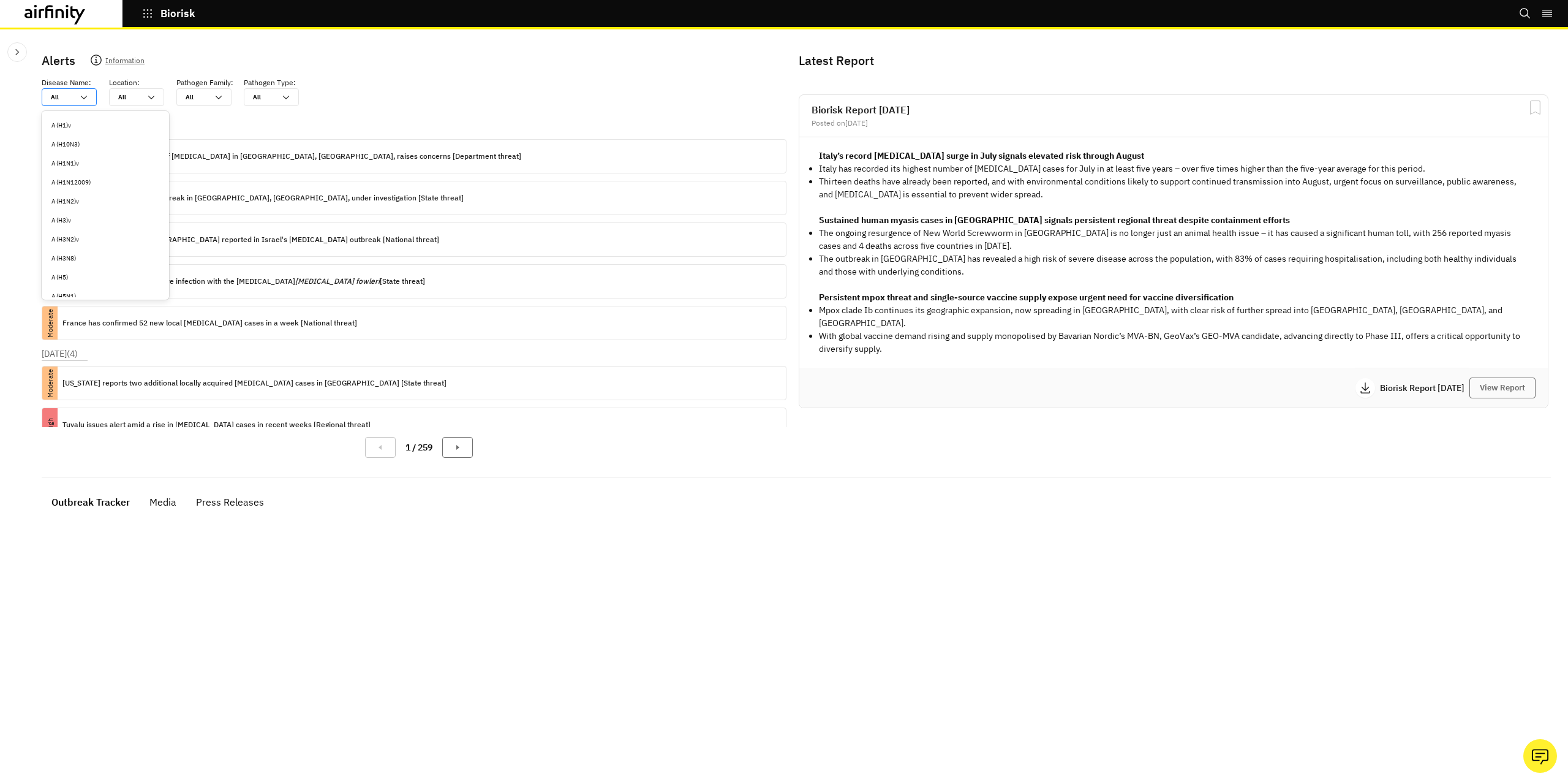
click at [85, 98] on icon at bounding box center [84, 97] width 10 height 10
click at [468, 97] on div "Disease Name : All All Location : All All Pathogen Family : All All Pathogen Ty…" at bounding box center [419, 91] width 755 height 29
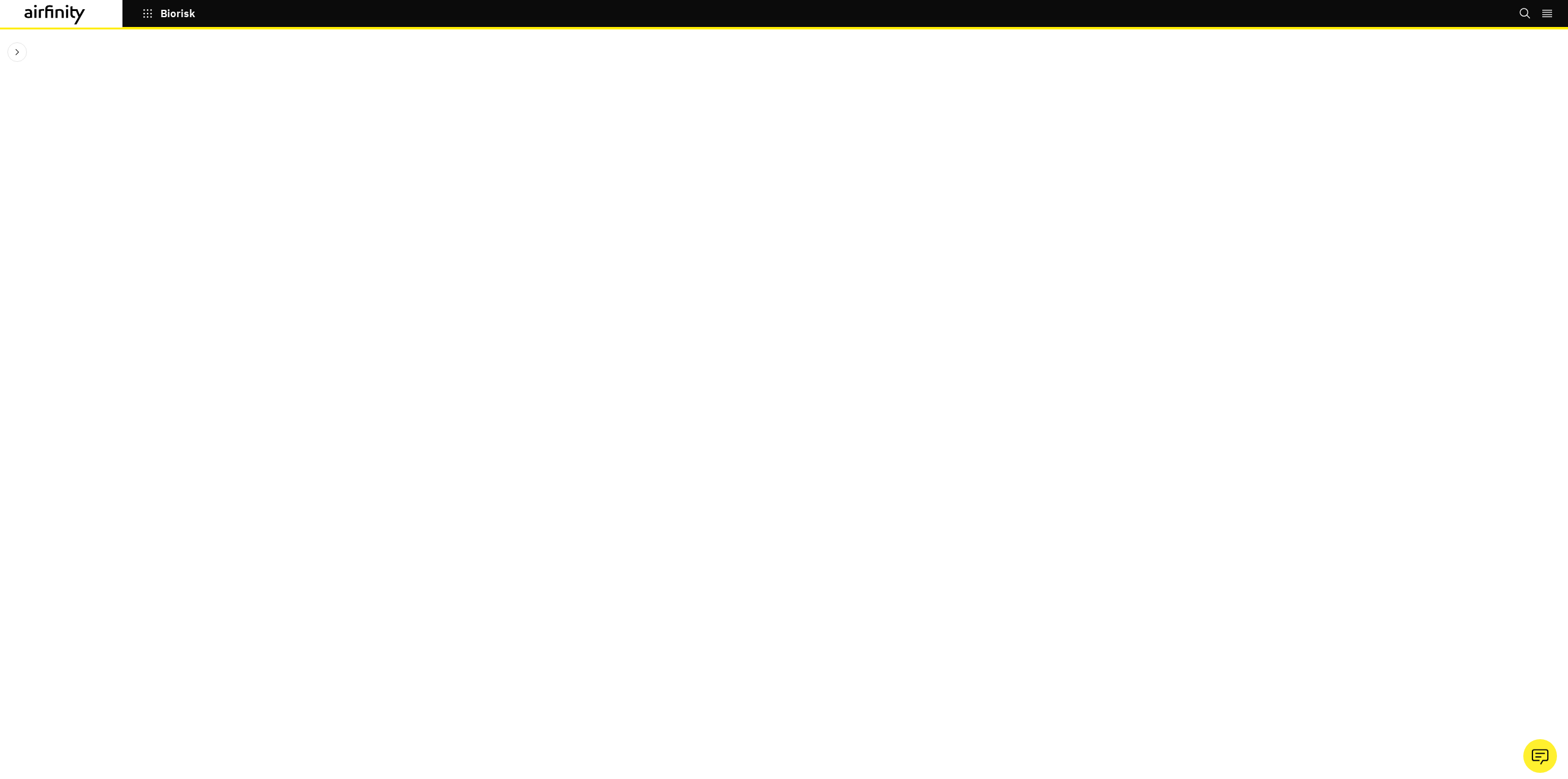
scroll to position [37, 0]
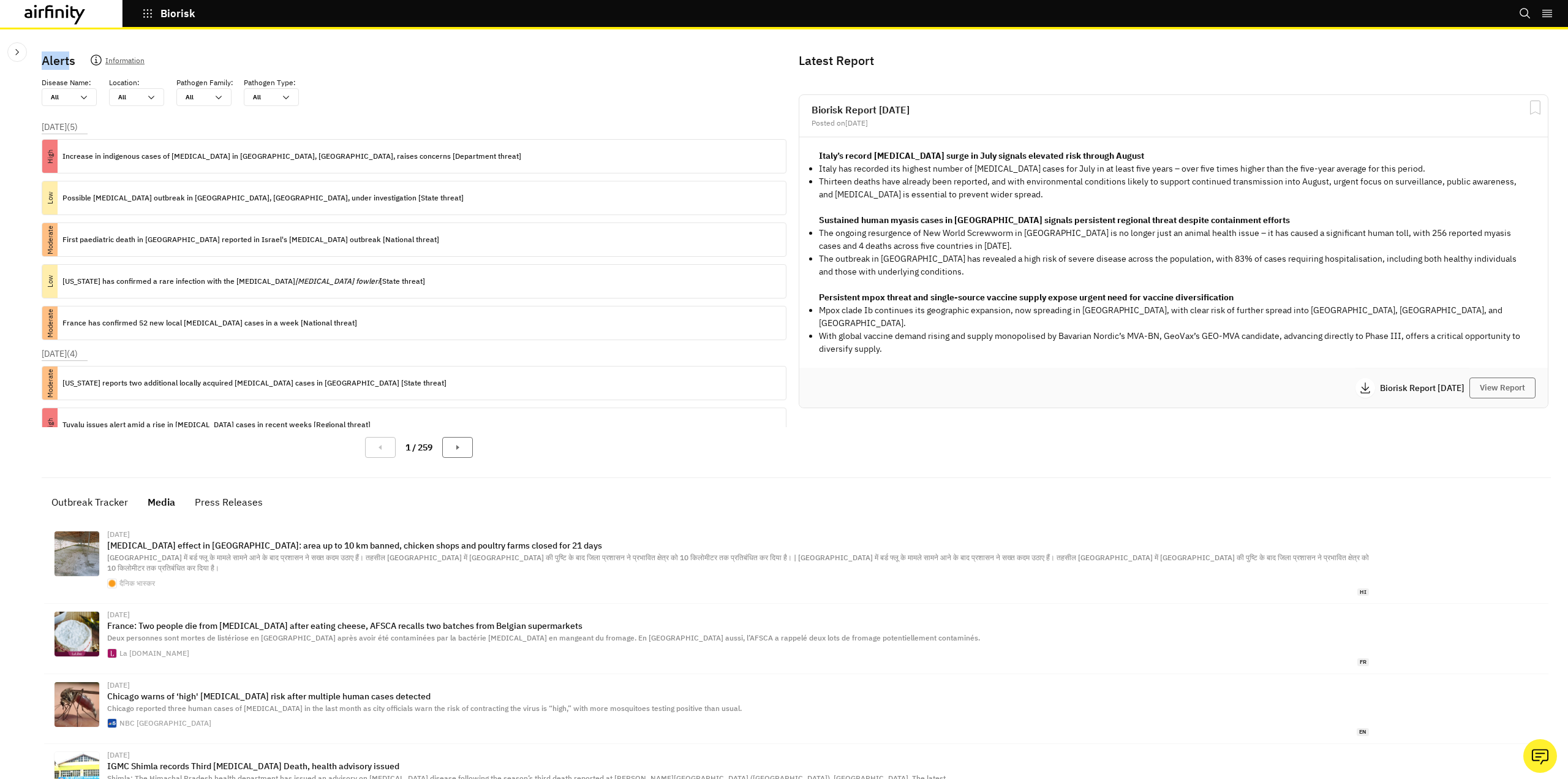
drag, startPoint x: 68, startPoint y: 59, endPoint x: 38, endPoint y: 61, distance: 30.1
click at [38, 61] on div "Alerts Information Disease Name : All All Location : All All Pathogen Family : …" at bounding box center [796, 659] width 1529 height 1234
click at [52, 55] on p "Alerts" at bounding box center [58, 61] width 34 height 18
click at [108, 62] on p "Information" at bounding box center [125, 62] width 39 height 17
click at [536, 75] on div "Alerts Information Disease Name : All All Location : All All Pathogen Family : …" at bounding box center [419, 260] width 755 height 416
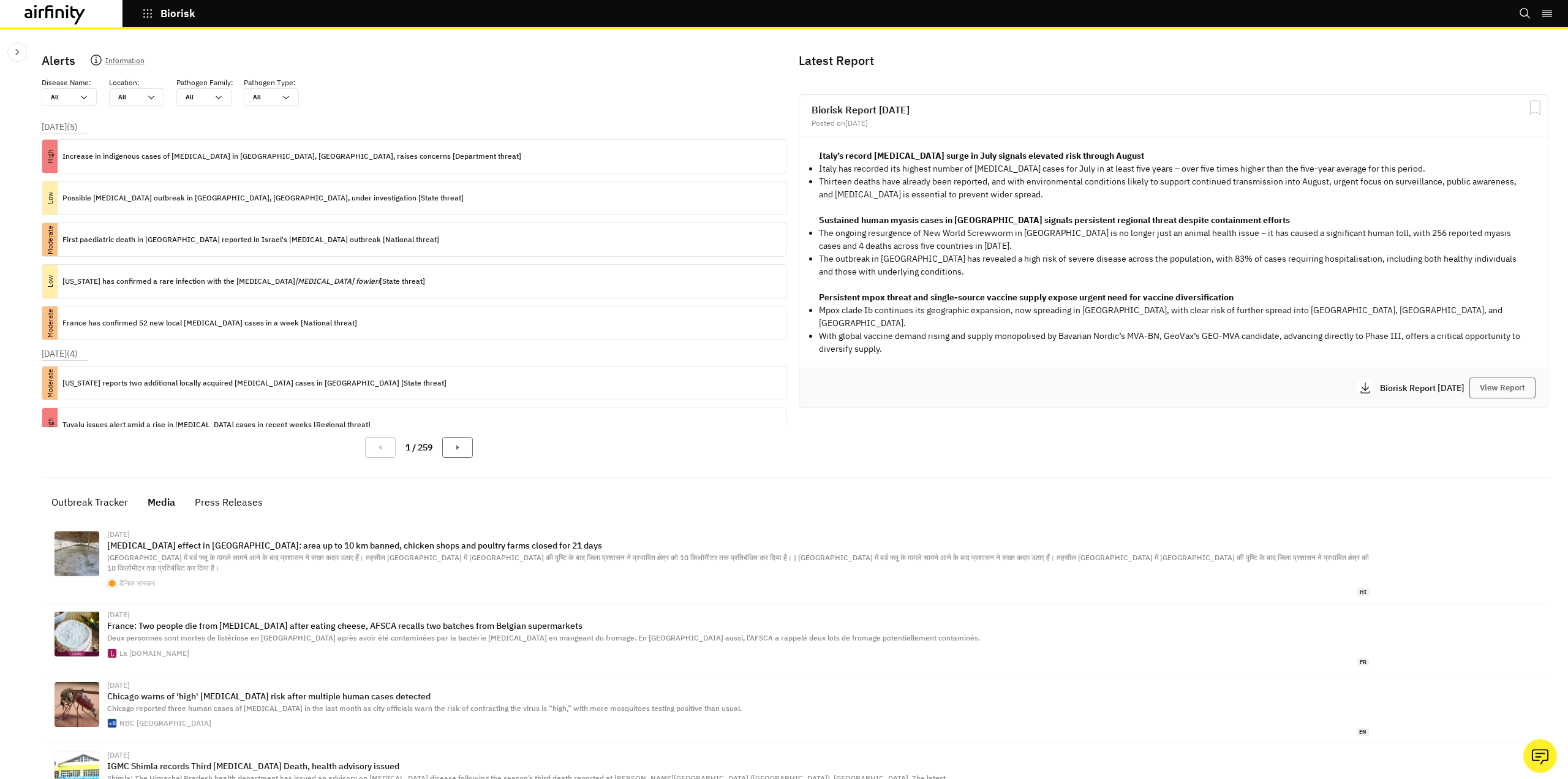
click at [165, 18] on p "Biorisk" at bounding box center [178, 13] width 35 height 11
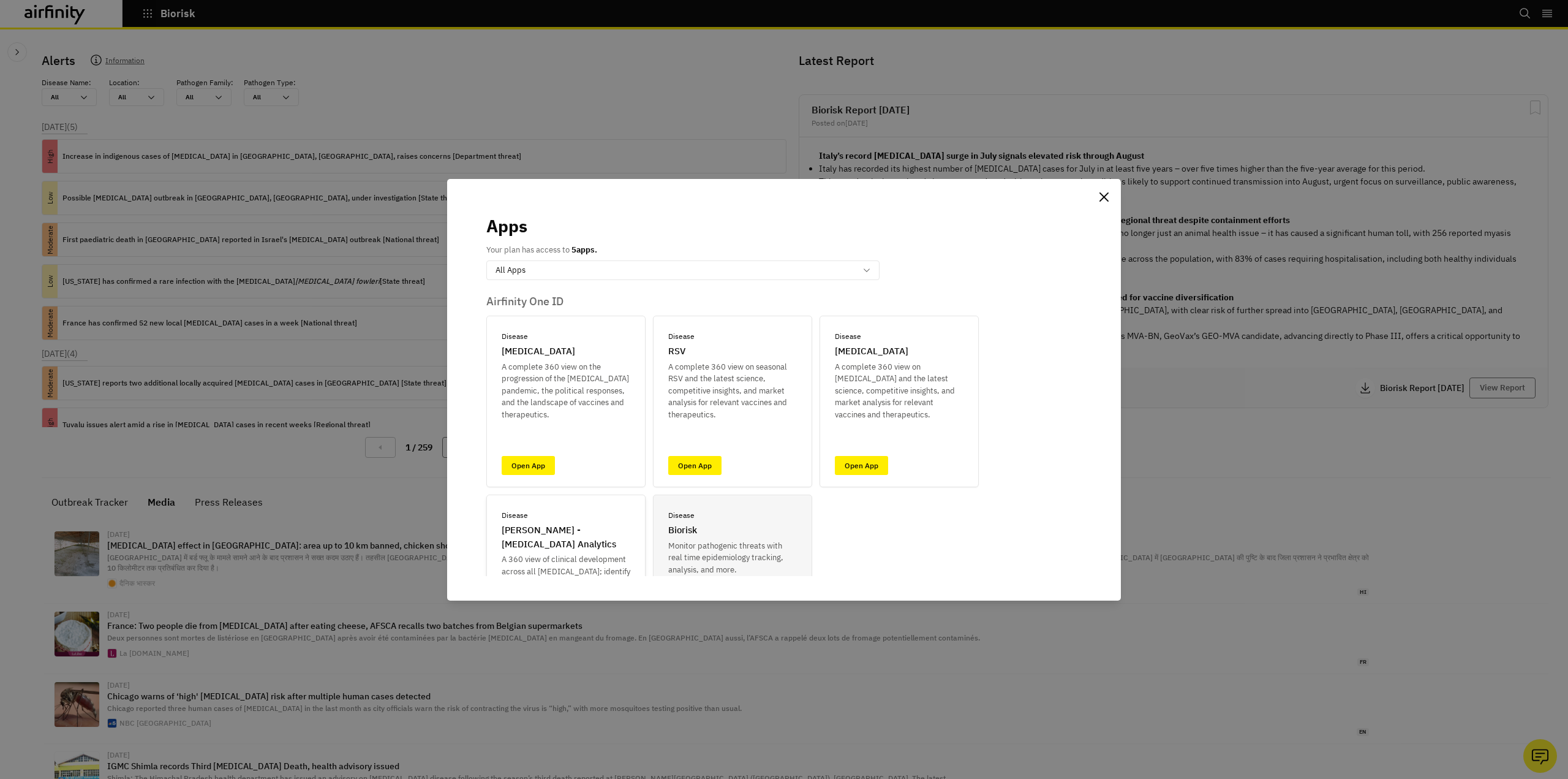
scroll to position [95, 0]
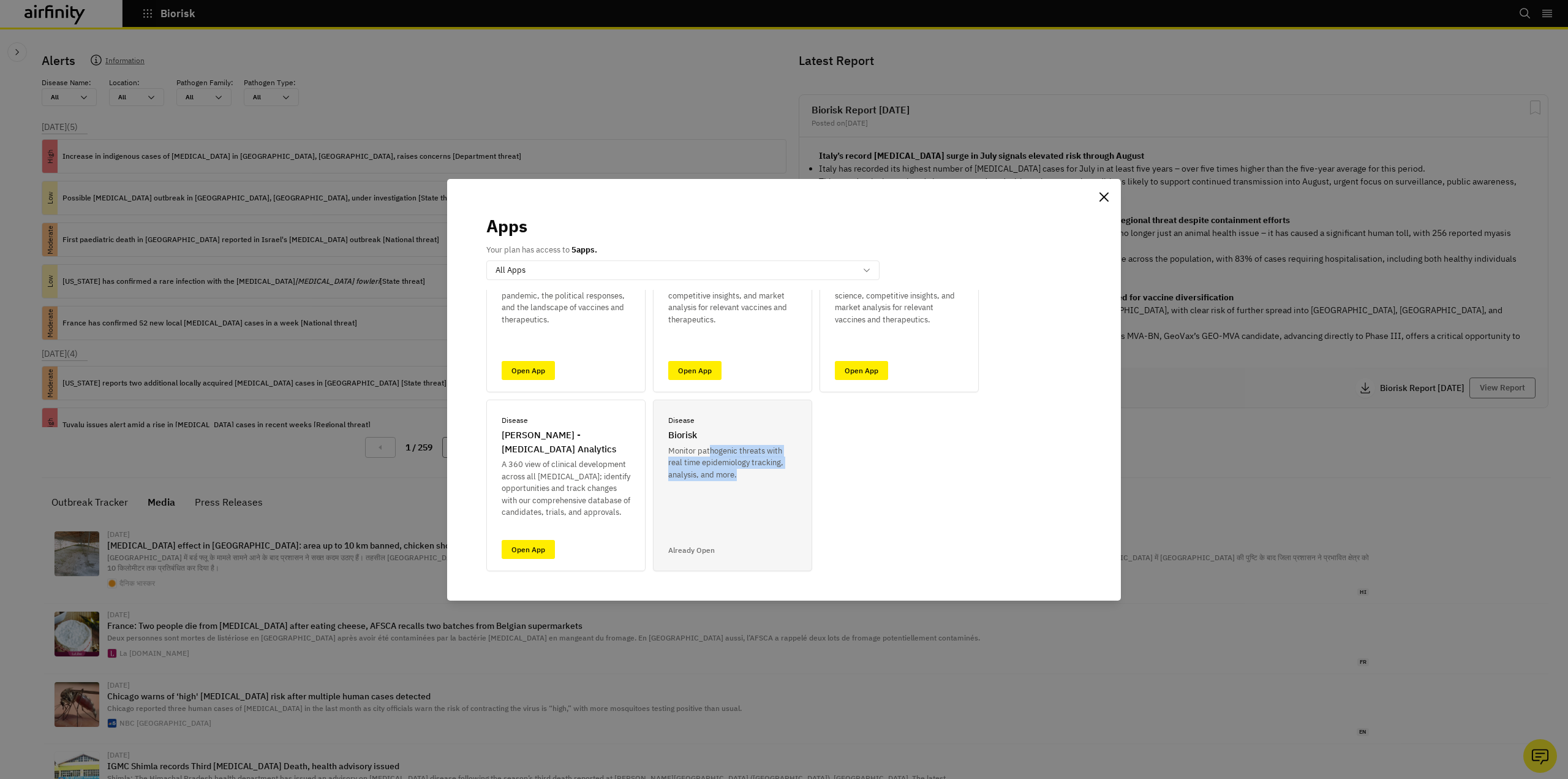
drag, startPoint x: 709, startPoint y: 448, endPoint x: 802, endPoint y: 489, distance: 101.6
click at [802, 489] on div "Disease Biorisk Monitor pathogenic threats with real time epidemiology tracking…" at bounding box center [732, 485] width 159 height 171
click at [526, 555] on link "Open App" at bounding box center [528, 549] width 53 height 19
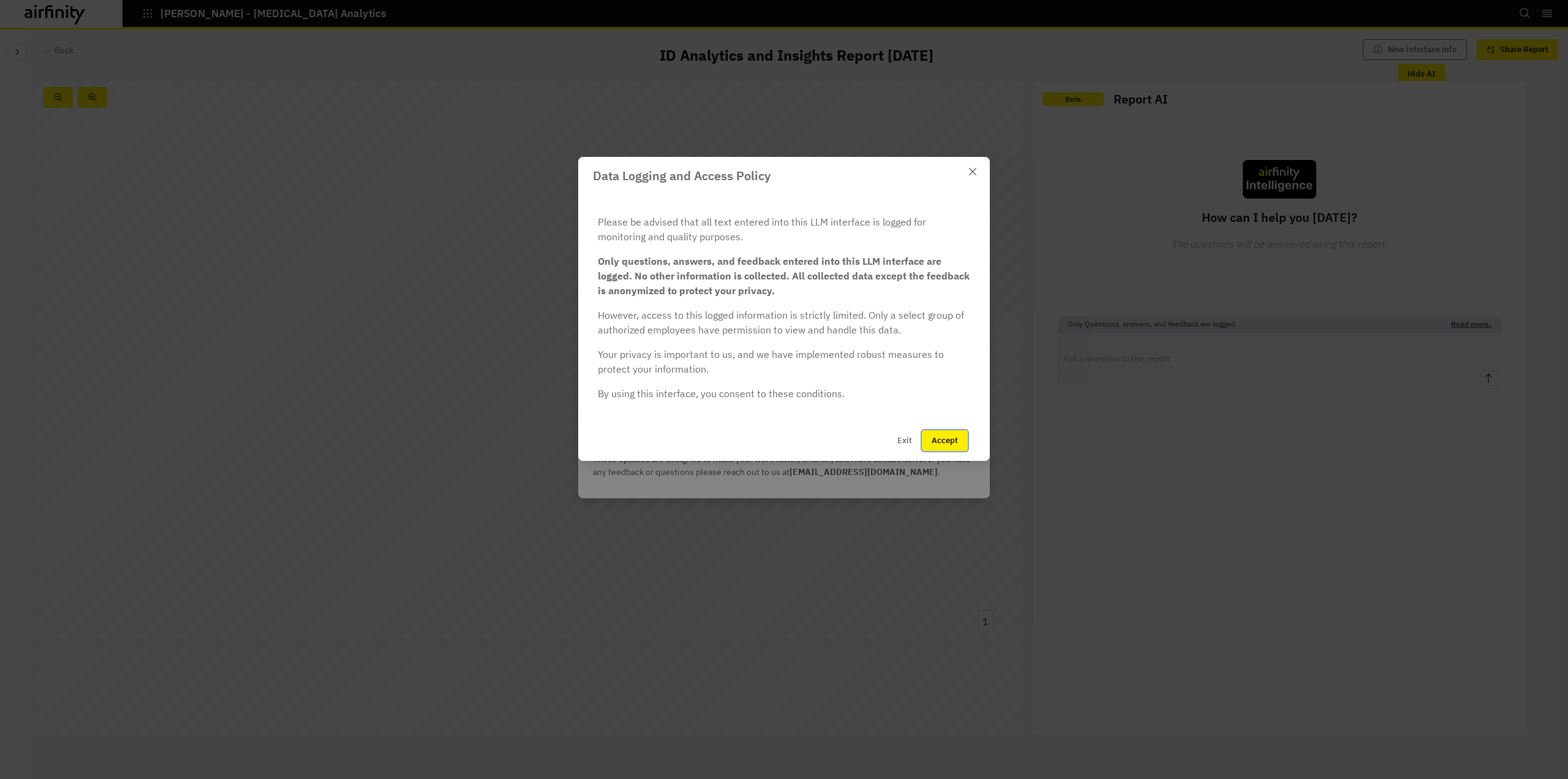
click at [945, 445] on button "Accept" at bounding box center [945, 440] width 46 height 20
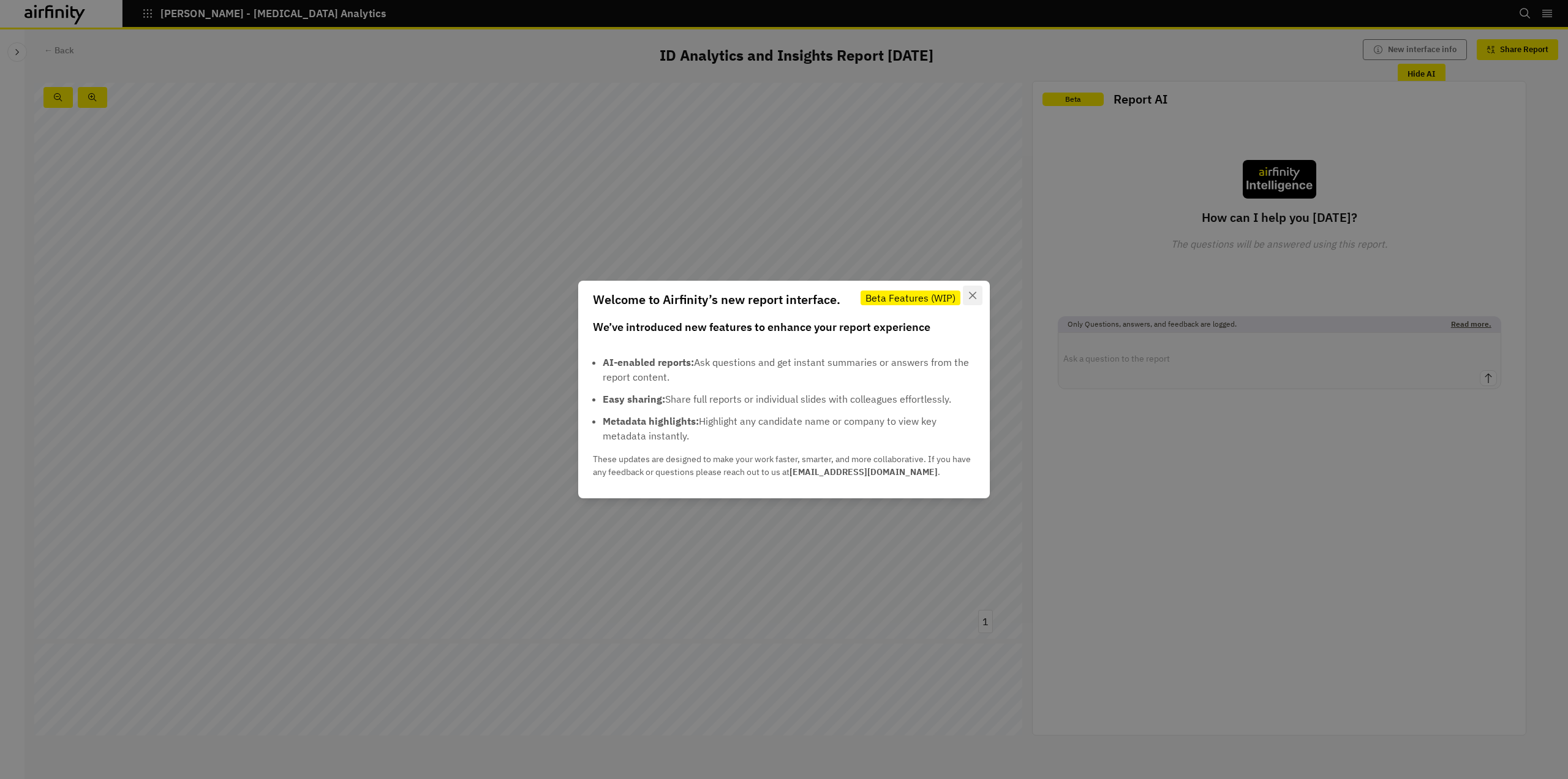
click at [974, 294] on icon "Close" at bounding box center [972, 295] width 7 height 7
